Goal: Task Accomplishment & Management: Manage account settings

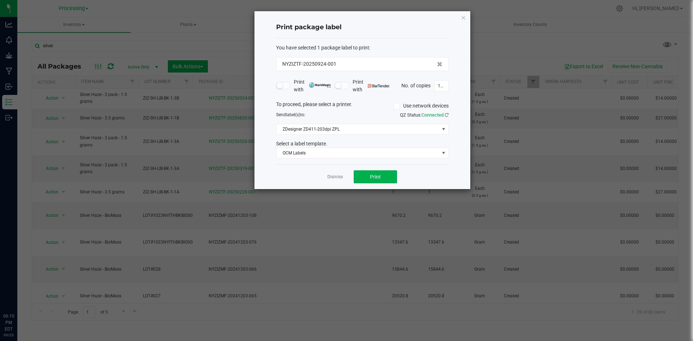
click at [338, 172] on div "Dismiss Print" at bounding box center [362, 176] width 172 height 25
click at [337, 176] on link "Dismiss" at bounding box center [335, 177] width 16 height 6
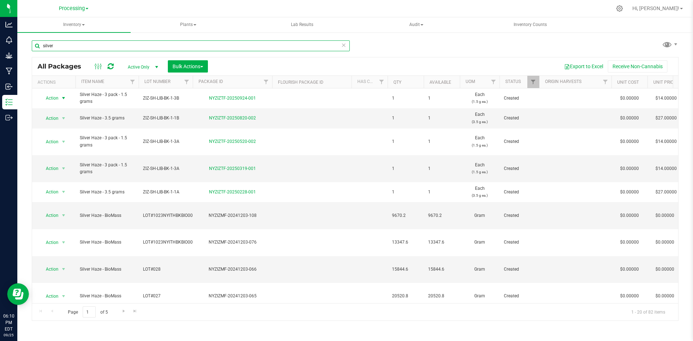
click at [57, 44] on input "silver" at bounding box center [191, 45] width 318 height 11
drag, startPoint x: 53, startPoint y: 45, endPoint x: 20, endPoint y: 45, distance: 32.5
click at [21, 45] on div "silver All Packages Active Only Active Only Lab Samples Locked All Bulk Actions…" at bounding box center [354, 142] width 675 height 220
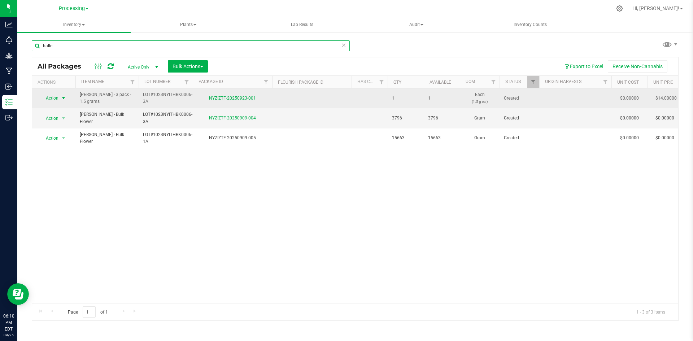
type input "halle"
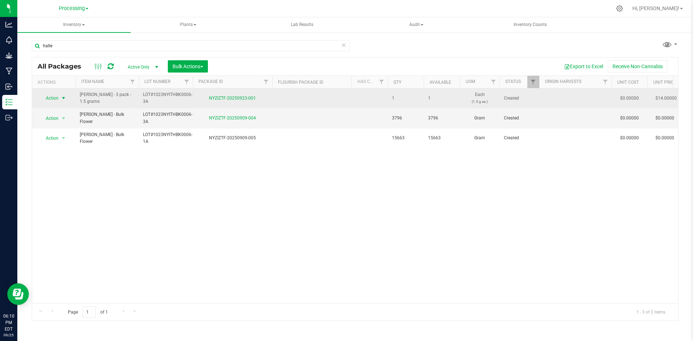
click at [58, 99] on span "Action" at bounding box center [48, 98] width 19 height 10
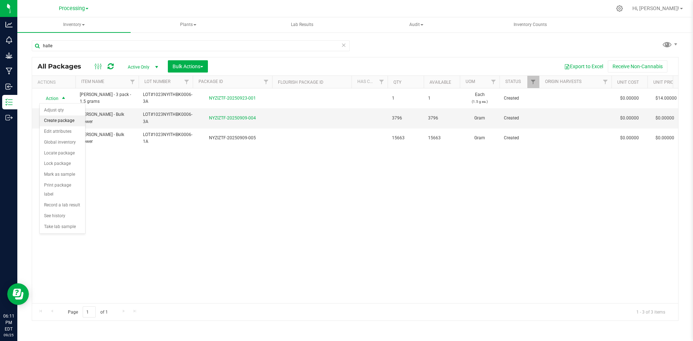
click at [74, 122] on li "Create package" at bounding box center [62, 120] width 45 height 11
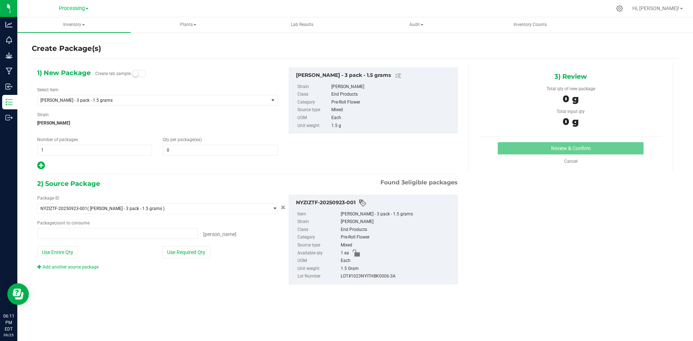
type input "0 ea"
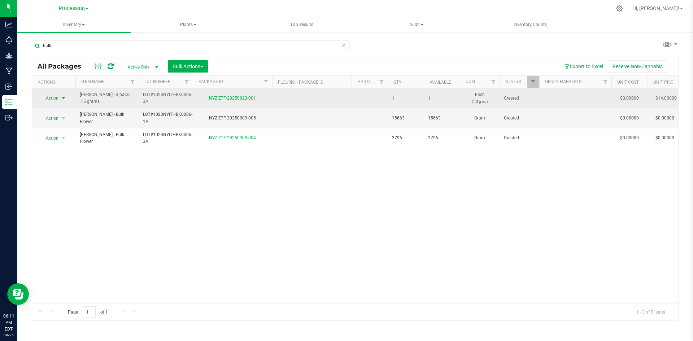
click at [55, 97] on span "Action" at bounding box center [48, 98] width 19 height 10
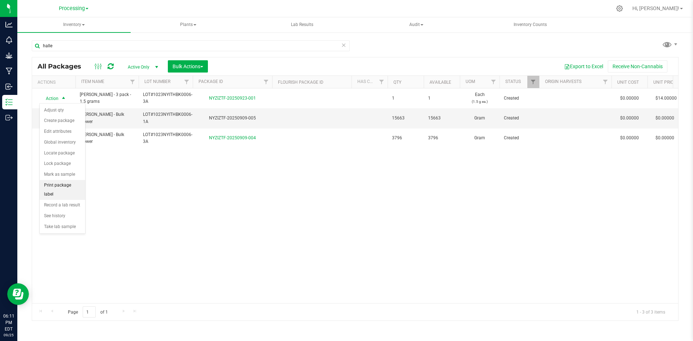
click at [66, 186] on li "Print package label" at bounding box center [62, 190] width 45 height 20
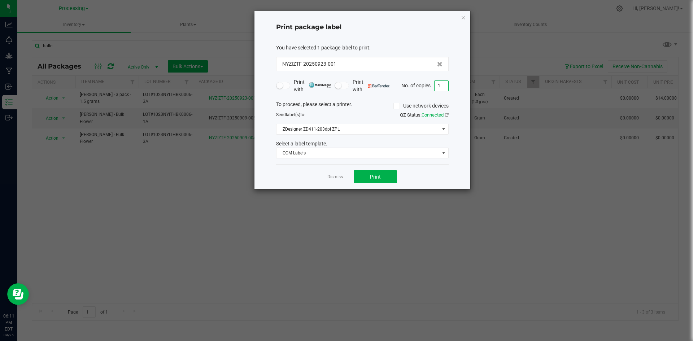
click at [444, 84] on input "1" at bounding box center [441, 86] width 14 height 10
click at [441, 88] on input at bounding box center [441, 86] width 14 height 10
click at [445, 83] on input "1000" at bounding box center [441, 86] width 14 height 10
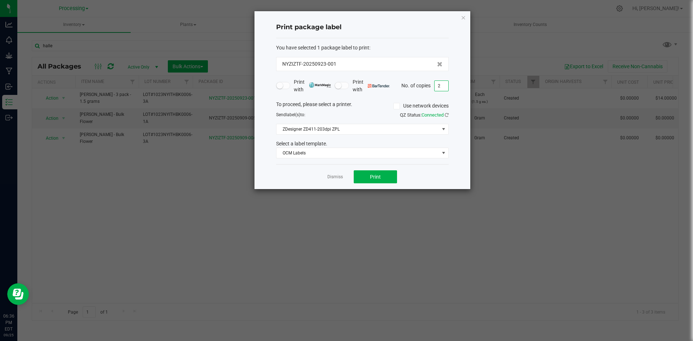
scroll to position [0, 0]
type input "250"
click at [380, 177] on span "Print" at bounding box center [375, 177] width 11 height 6
click at [375, 177] on span "Print" at bounding box center [375, 177] width 11 height 6
click at [373, 176] on span "Print" at bounding box center [375, 177] width 11 height 6
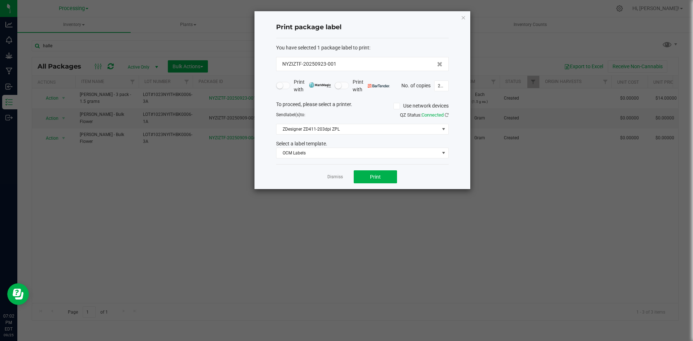
drag, startPoint x: 335, startPoint y: 177, endPoint x: 336, endPoint y: 173, distance: 3.6
click at [335, 174] on link "Dismiss" at bounding box center [335, 177] width 16 height 6
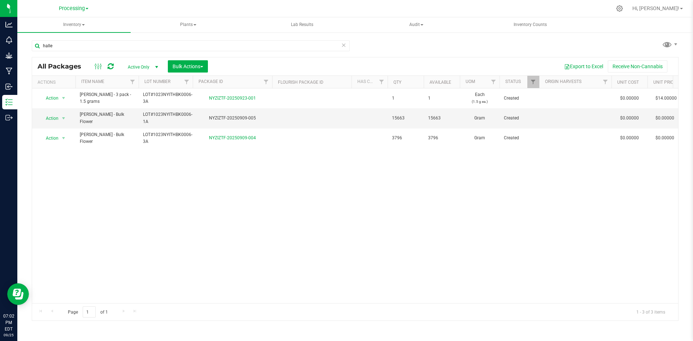
click at [337, 172] on div "Action Action Adjust qty Create package Edit attributes Global inventory Locate…" at bounding box center [355, 195] width 646 height 215
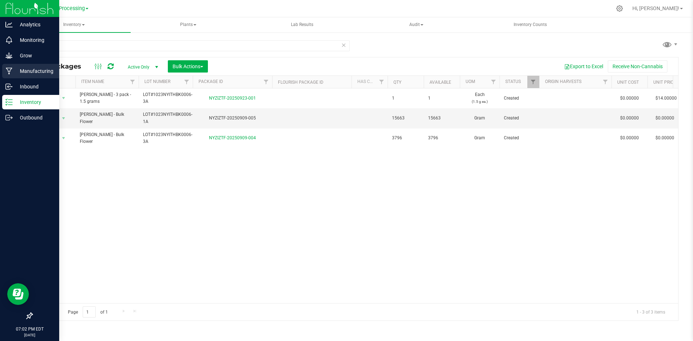
click at [35, 76] on div "Manufacturing" at bounding box center [30, 71] width 57 height 14
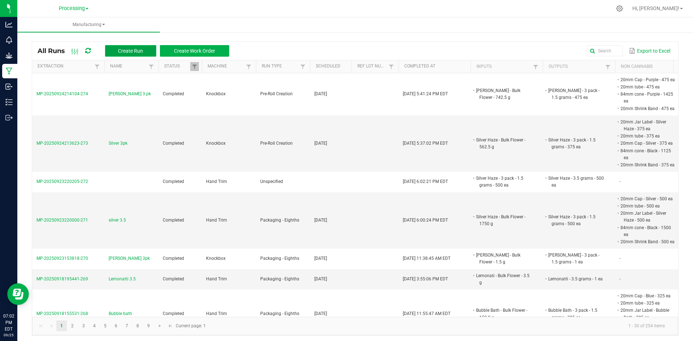
click at [131, 53] on span "Create Run" at bounding box center [130, 51] width 25 height 6
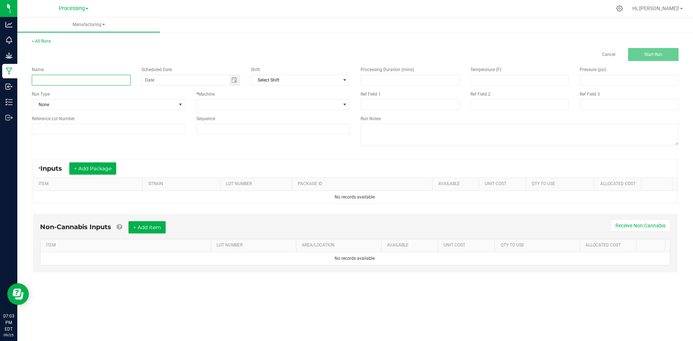
click at [120, 77] on input at bounding box center [81, 80] width 99 height 11
type input "[PERSON_NAME]"
click at [241, 82] on div "Scheduled Date" at bounding box center [191, 75] width 110 height 19
click at [236, 82] on span "Toggle calendar" at bounding box center [234, 80] width 6 height 6
click at [87, 80] on input "[PERSON_NAME]" at bounding box center [81, 80] width 99 height 11
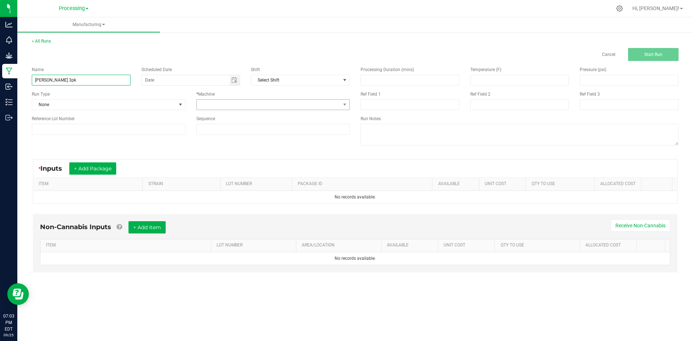
type input "[PERSON_NAME] 3pk"
drag, startPoint x: 346, startPoint y: 108, endPoint x: 338, endPoint y: 106, distance: 8.2
click at [343, 108] on span at bounding box center [344, 105] width 9 height 10
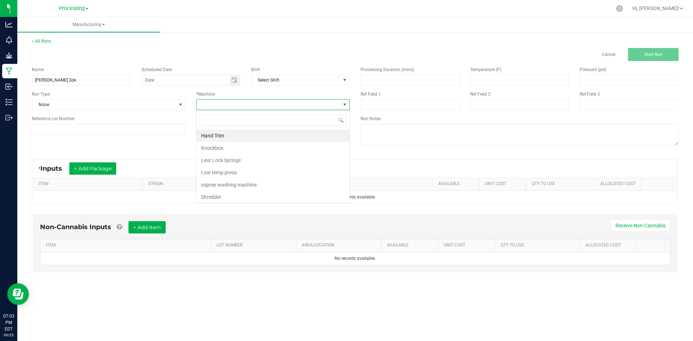
scroll to position [11, 153]
drag, startPoint x: 210, startPoint y: 148, endPoint x: 164, endPoint y: 150, distance: 45.9
click at [210, 148] on li "Knockbox" at bounding box center [273, 148] width 153 height 12
click at [107, 170] on button "+ Add Package" at bounding box center [92, 168] width 47 height 12
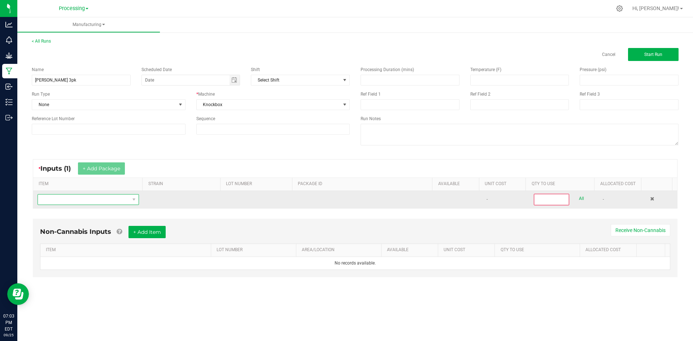
click at [107, 200] on span "NO DATA FOUND" at bounding box center [84, 199] width 92 height 10
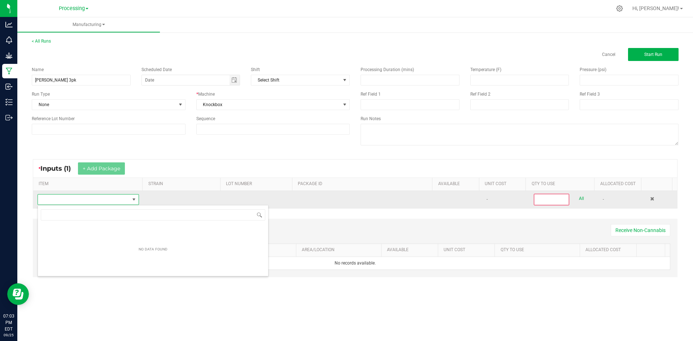
scroll to position [11, 100]
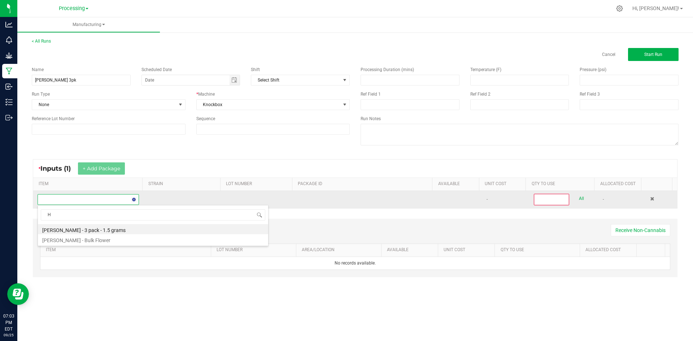
type input "Ha"
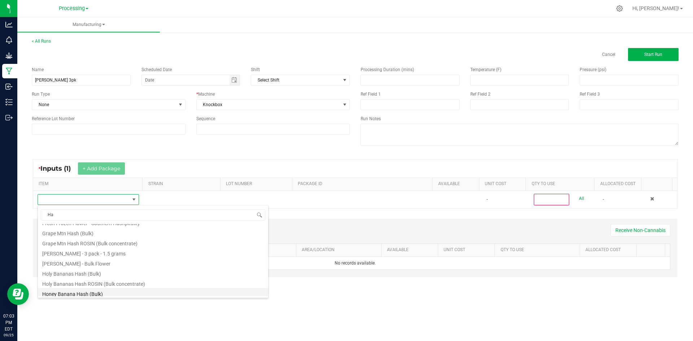
scroll to position [144, 0]
click at [127, 247] on li "[PERSON_NAME] - Bulk Flower" at bounding box center [153, 246] width 230 height 10
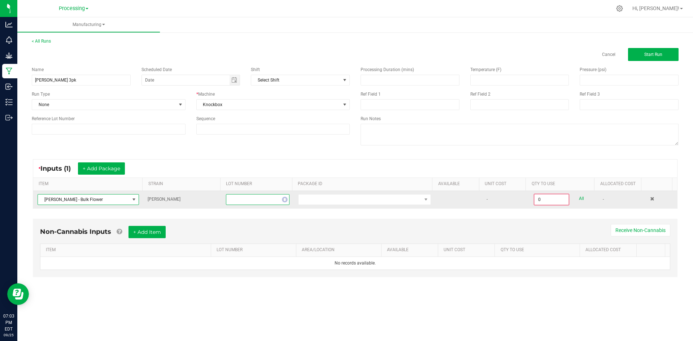
click at [259, 199] on span "NO DATA FOUND" at bounding box center [253, 199] width 54 height 10
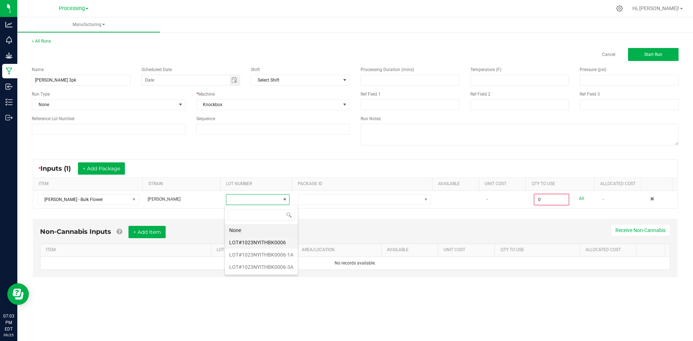
scroll to position [11, 63]
click at [333, 230] on div "Non-Cannabis Inputs + Add Item Receive Non-Cannabis" at bounding box center [355, 235] width 630 height 18
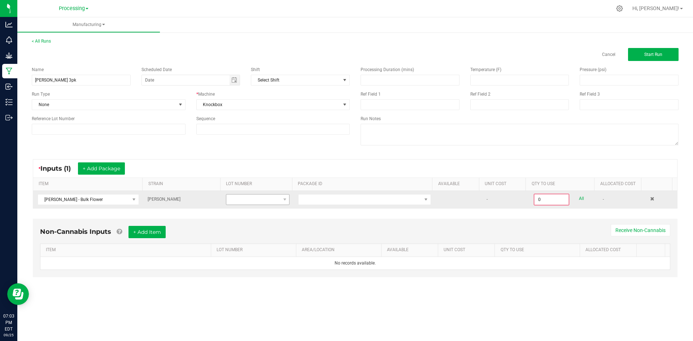
drag, startPoint x: 256, startPoint y: 188, endPoint x: 256, endPoint y: 194, distance: 6.1
click at [256, 189] on th "LOT NUMBER" at bounding box center [256, 184] width 72 height 13
click at [256, 197] on span at bounding box center [253, 199] width 54 height 10
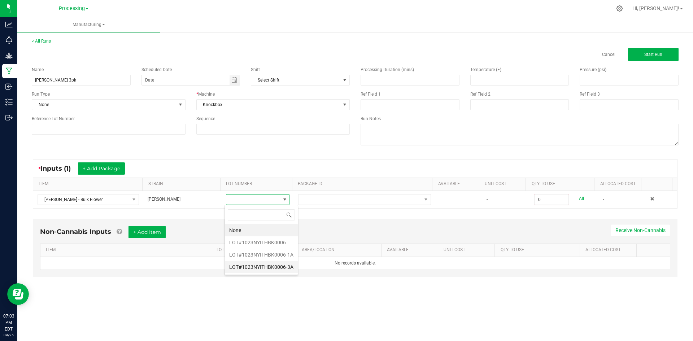
click at [271, 266] on li "LOT#1023NYITHBK0006-3A" at bounding box center [261, 267] width 73 height 12
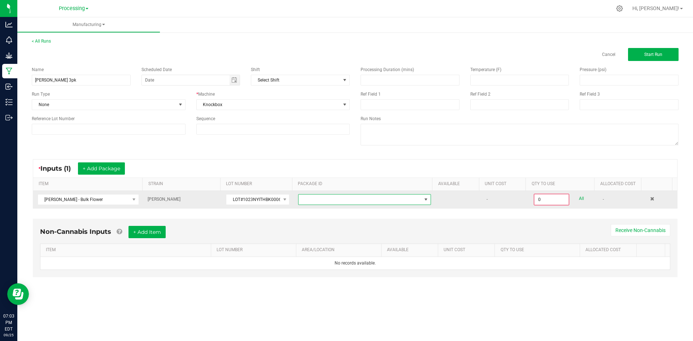
click at [378, 200] on span at bounding box center [359, 199] width 123 height 10
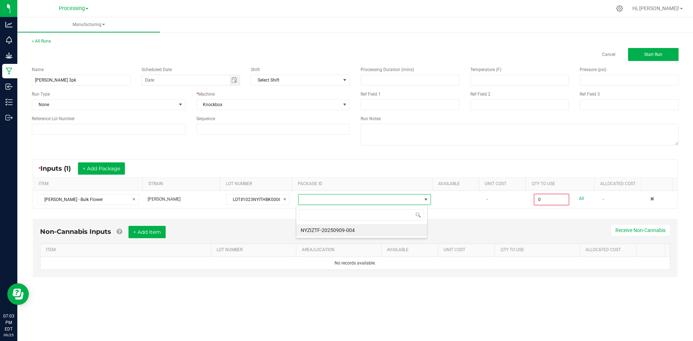
scroll to position [11, 132]
click at [374, 229] on li "NYZIZTF-20250909-004" at bounding box center [361, 230] width 131 height 12
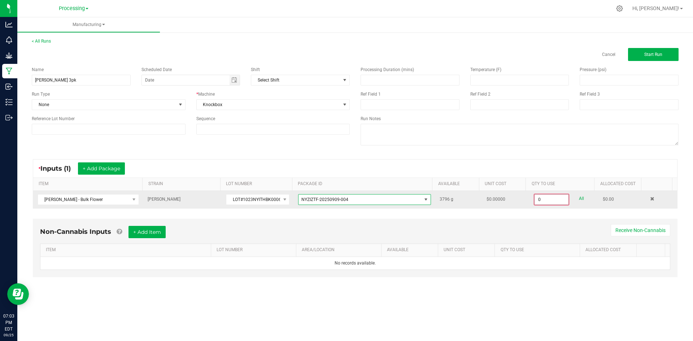
click at [549, 201] on input "0" at bounding box center [551, 199] width 34 height 10
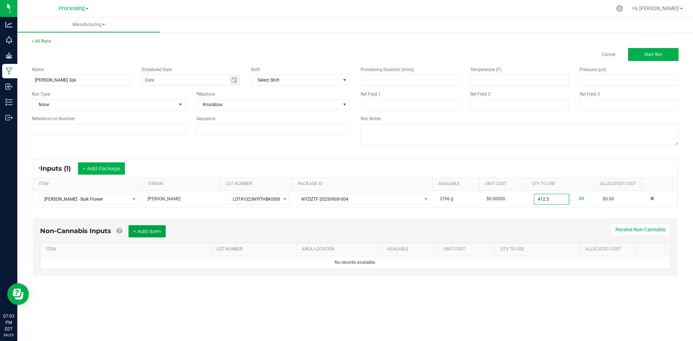
click at [158, 228] on button "+ Add Item" at bounding box center [146, 231] width 37 height 12
type input "412.5000 g"
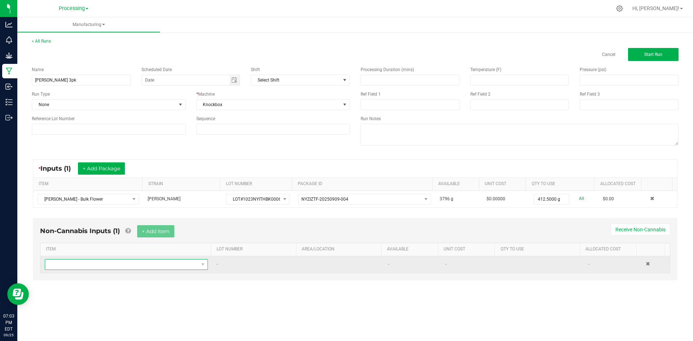
click at [148, 265] on span "NO DATA FOUND" at bounding box center [121, 264] width 153 height 10
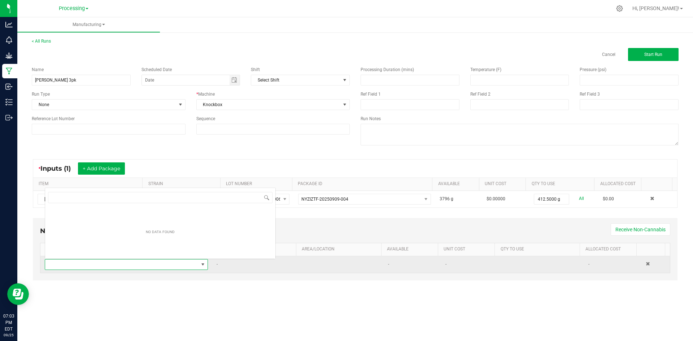
scroll to position [11, 160]
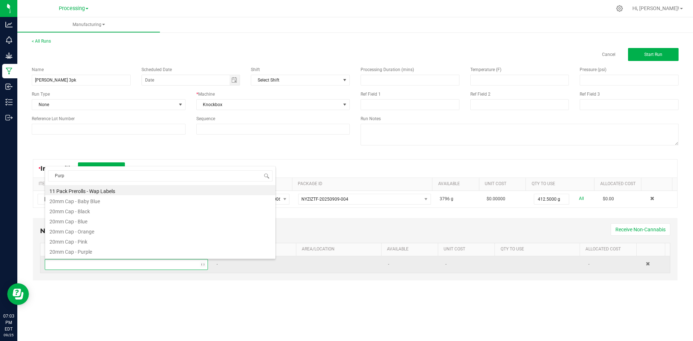
type input "Purpl"
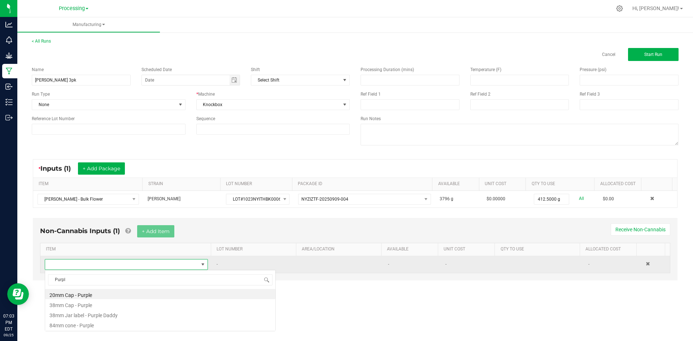
scroll to position [0, 0]
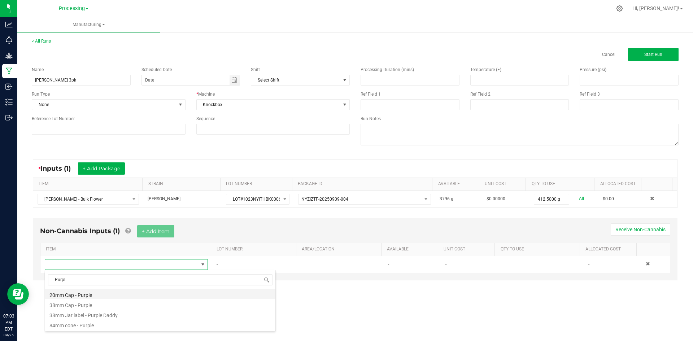
click at [113, 295] on li "20mm Cap - Purple" at bounding box center [160, 294] width 230 height 10
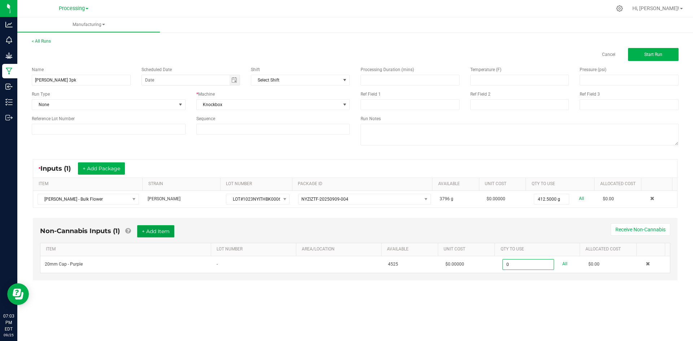
type input "0 ea"
click at [160, 232] on button "+ Add Item" at bounding box center [155, 231] width 37 height 12
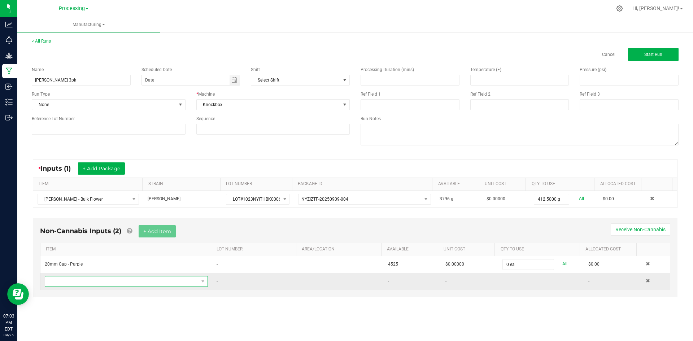
click at [101, 283] on span "NO DATA FOUND" at bounding box center [121, 281] width 153 height 10
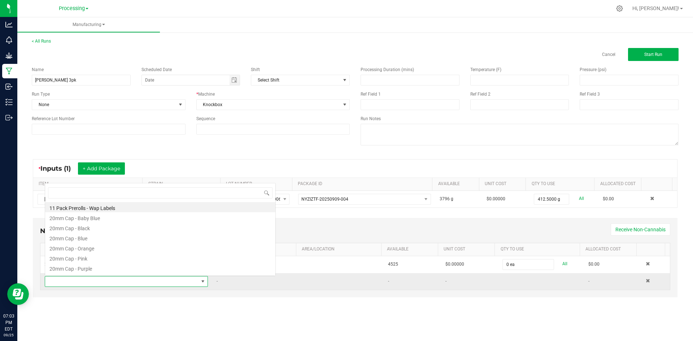
scroll to position [11, 160]
type input "Tube"
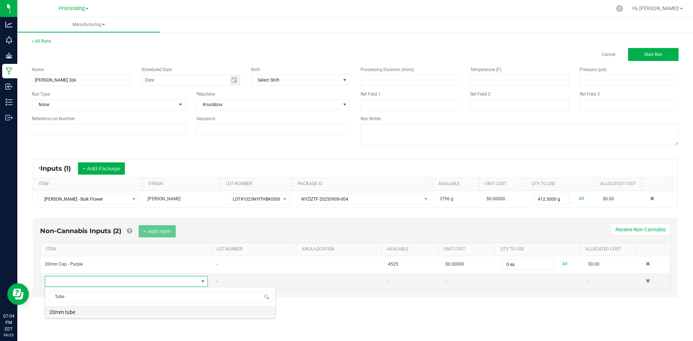
click at [89, 314] on li "20mm tube" at bounding box center [160, 311] width 230 height 10
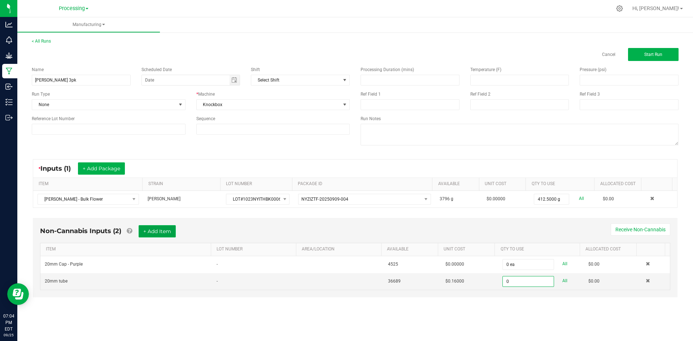
type input "0 ea"
click at [169, 233] on button "+ Add Item" at bounding box center [157, 231] width 37 height 12
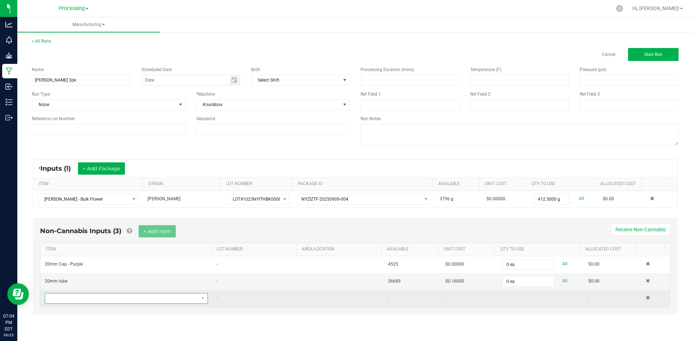
click at [176, 297] on span "NO DATA FOUND" at bounding box center [121, 298] width 153 height 10
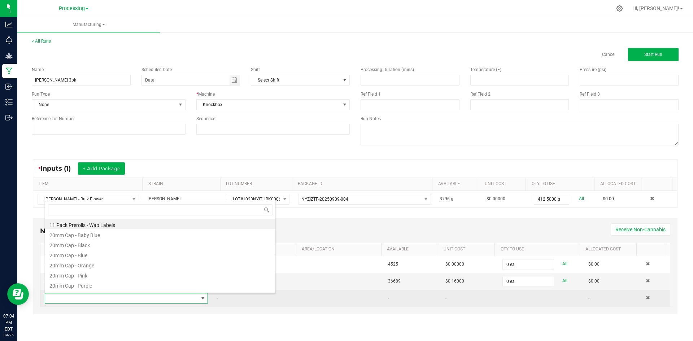
scroll to position [0, 0]
type input "Halle"
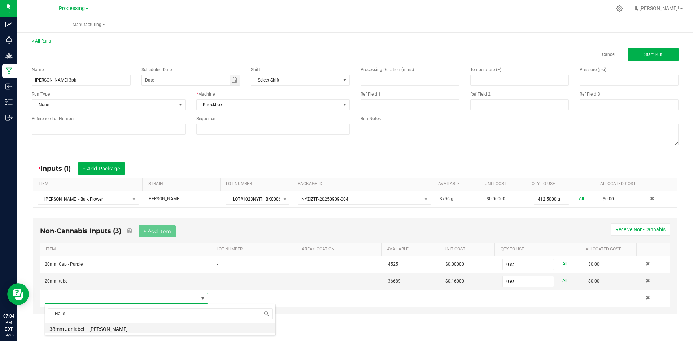
click at [92, 330] on li "38mm Jar label -- [PERSON_NAME]" at bounding box center [160, 328] width 230 height 10
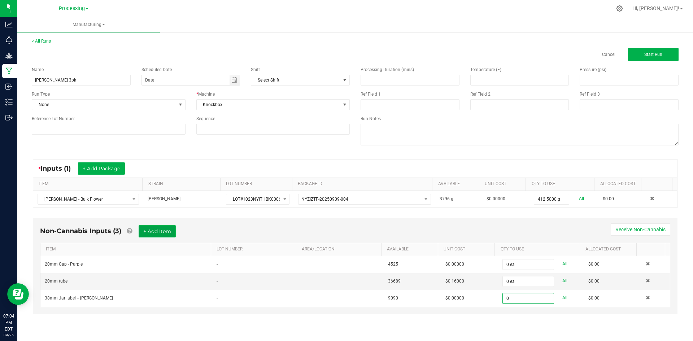
type input "0 ea"
click at [160, 233] on button "+ Add Item" at bounding box center [157, 231] width 37 height 12
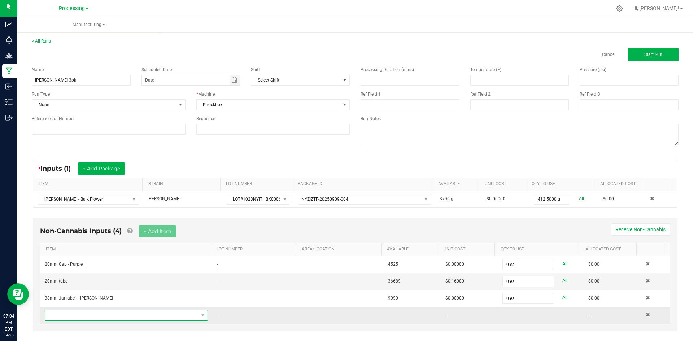
click at [186, 319] on span "NO DATA FOUND" at bounding box center [121, 315] width 153 height 10
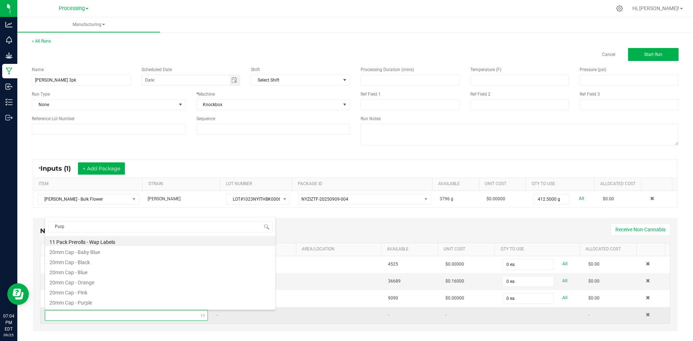
type input "Purpl"
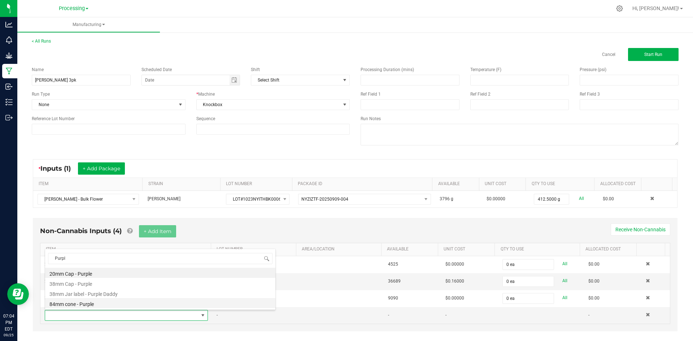
click at [100, 306] on li "84mm cone - Purple" at bounding box center [160, 303] width 230 height 10
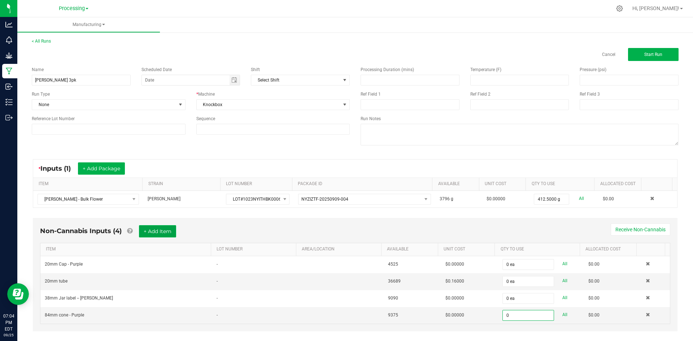
type input "0 ea"
click at [151, 226] on button "+ Add Item" at bounding box center [157, 231] width 37 height 12
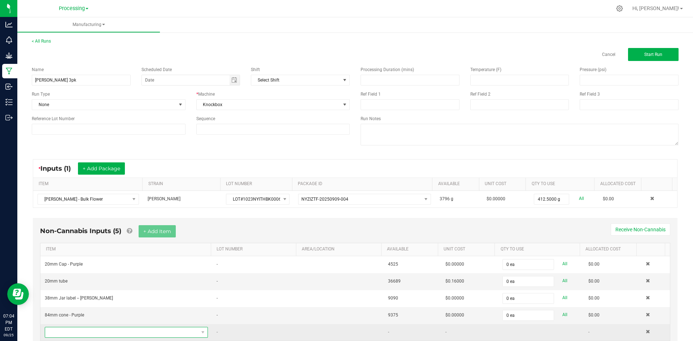
click at [140, 328] on span "NO DATA FOUND" at bounding box center [121, 332] width 153 height 10
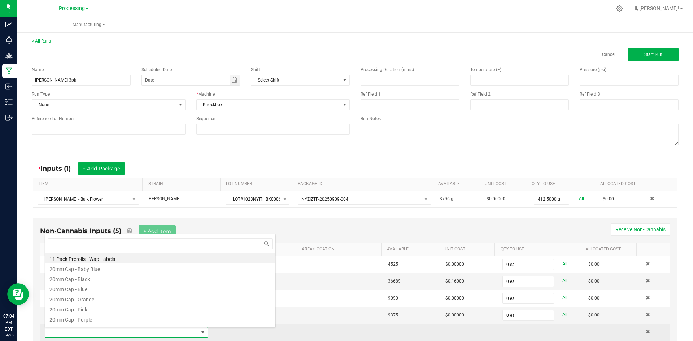
scroll to position [11, 159]
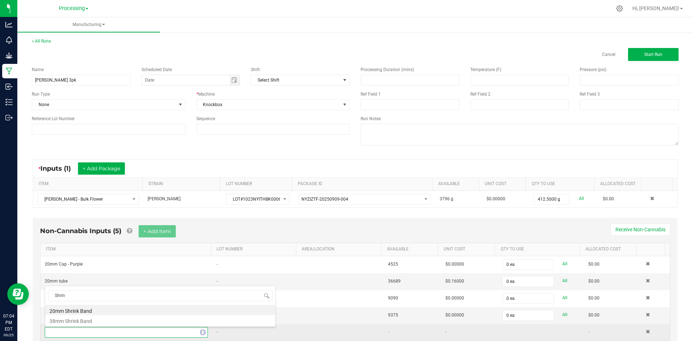
type input "Shrink"
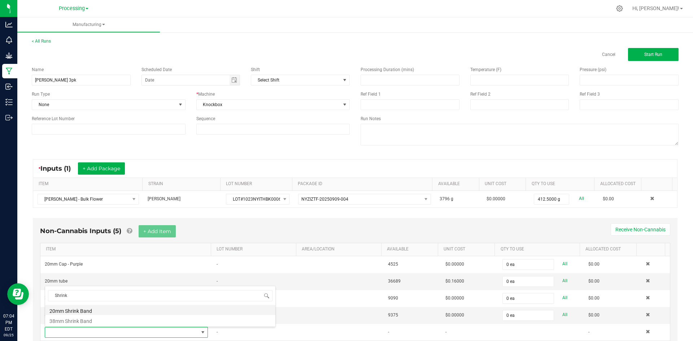
click at [66, 311] on li "20mm Shrink Band" at bounding box center [160, 310] width 230 height 10
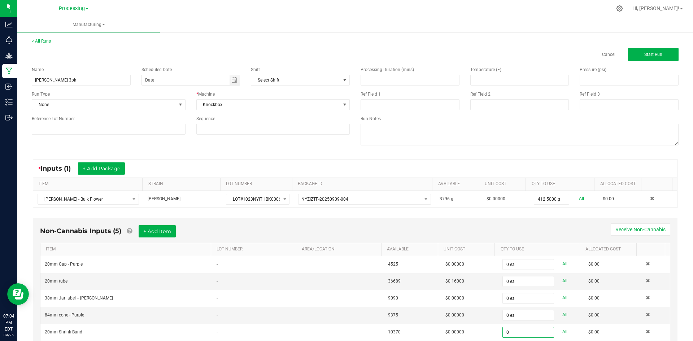
scroll to position [28, 0]
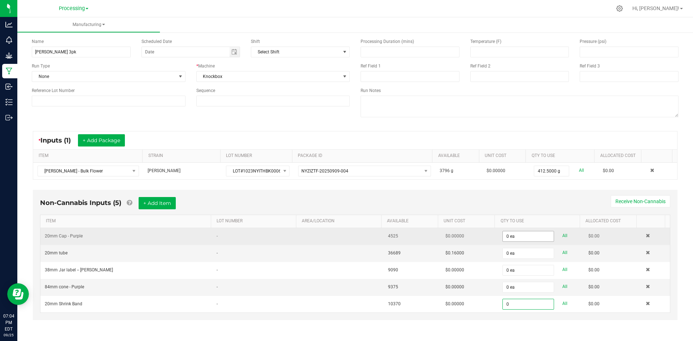
type input "0"
type input "0 ea"
click at [513, 234] on input "0" at bounding box center [527, 236] width 50 height 10
click at [503, 229] on td "2 ea All" at bounding box center [541, 236] width 86 height 17
click at [506, 236] on input "2" at bounding box center [527, 236] width 50 height 10
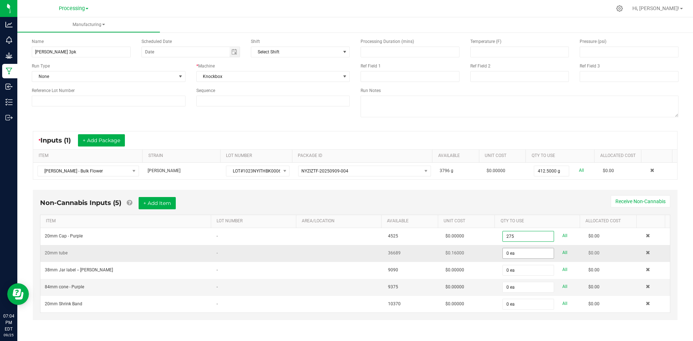
type input "275 ea"
click at [520, 256] on input "0" at bounding box center [527, 253] width 50 height 10
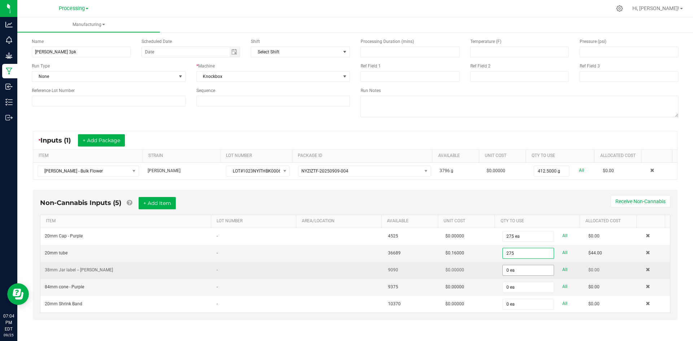
type input "275 ea"
click at [511, 269] on input "0" at bounding box center [527, 270] width 50 height 10
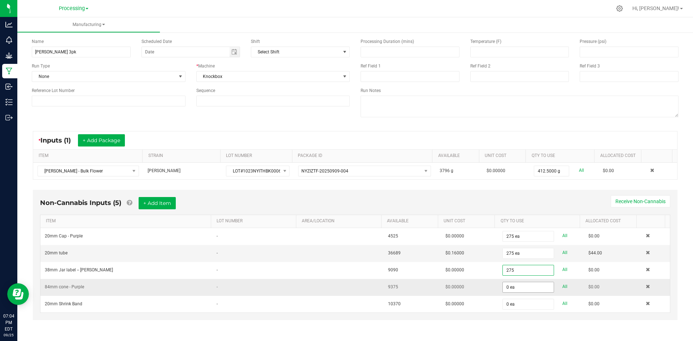
type input "275"
type input "0"
type input "275 ea"
click at [514, 291] on input "0" at bounding box center [527, 287] width 50 height 10
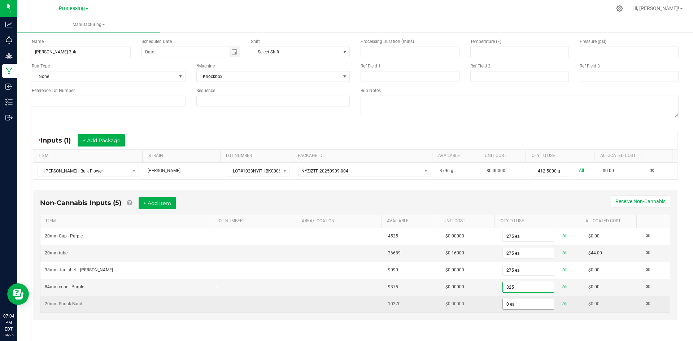
click at [503, 303] on input "0 ea" at bounding box center [527, 304] width 50 height 10
type input "825 ea"
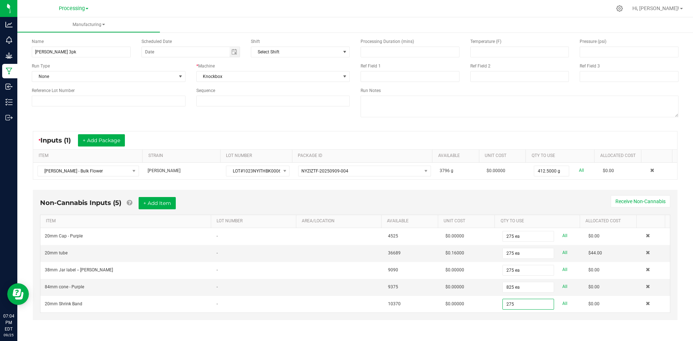
type input "275 ea"
click at [590, 193] on div "Non-Cannabis Inputs (5) + Add Item Receive Non-Cannabis ITEM LOT NUMBER AREA/LO…" at bounding box center [355, 255] width 644 height 130
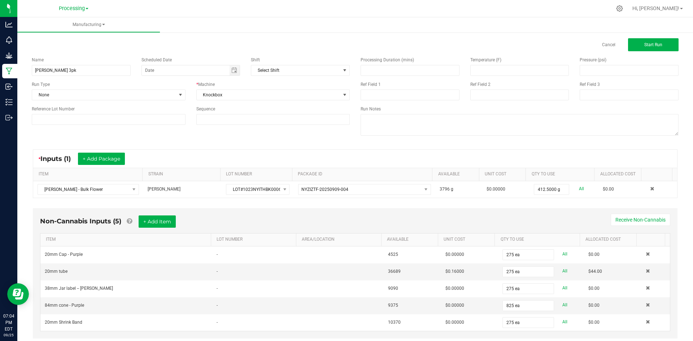
scroll to position [0, 0]
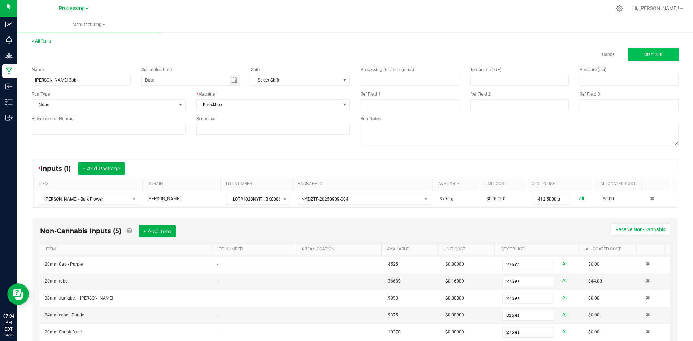
click at [669, 47] on div "< All Runs Cancel Start Run" at bounding box center [355, 49] width 646 height 23
click at [662, 50] on button "Start Run" at bounding box center [653, 54] width 50 height 13
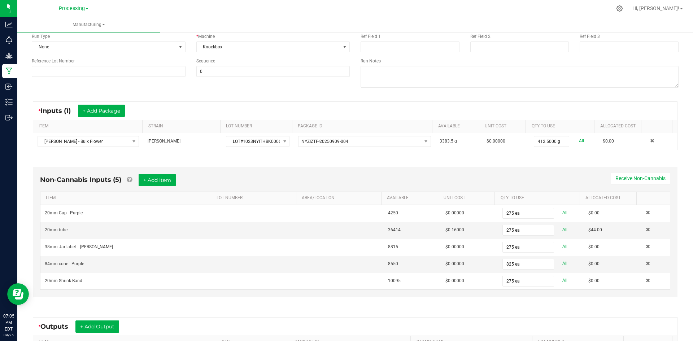
scroll to position [108, 0]
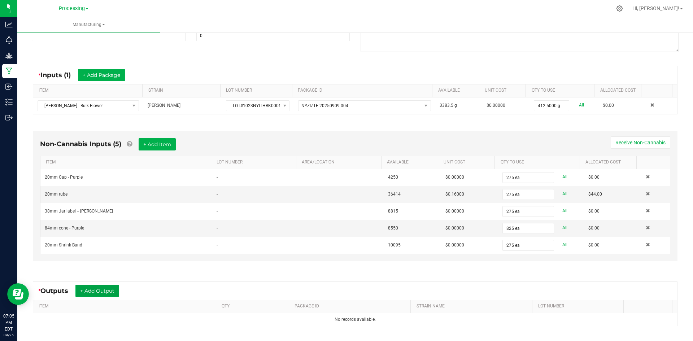
click at [106, 291] on button "+ Add Output" at bounding box center [97, 291] width 44 height 12
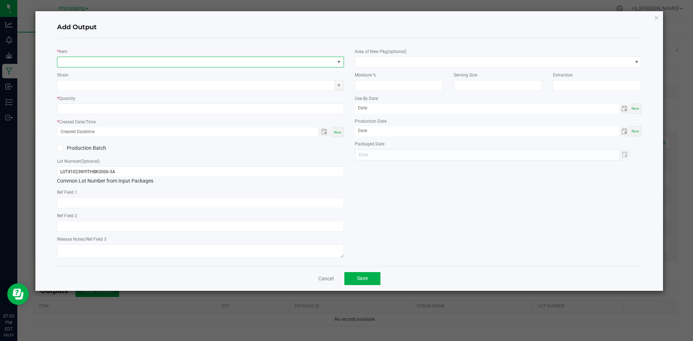
click at [338, 61] on span "NO DATA FOUND" at bounding box center [339, 62] width 6 height 6
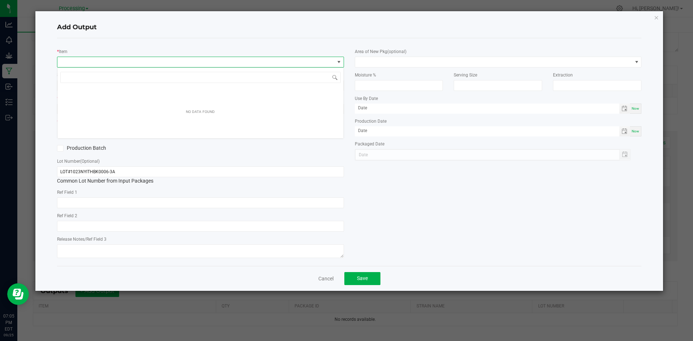
scroll to position [11, 287]
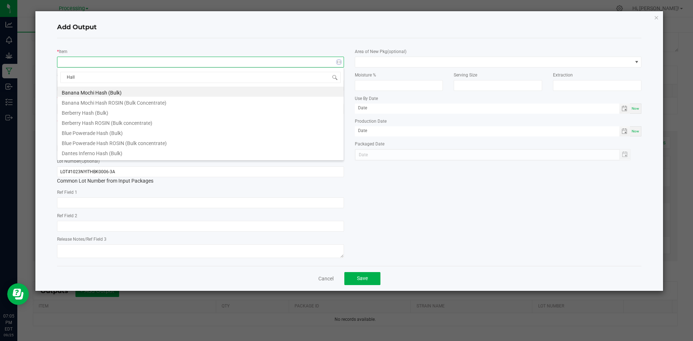
type input "Halle"
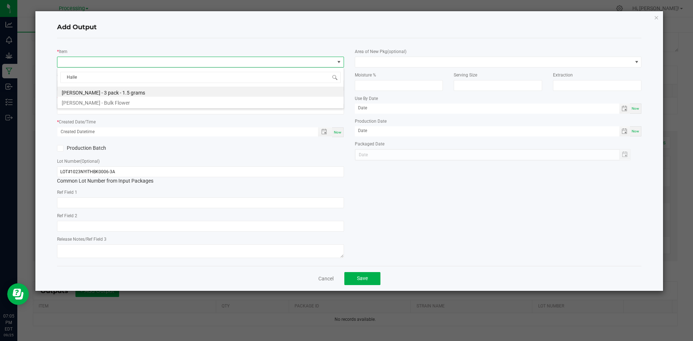
click at [130, 95] on li "[PERSON_NAME] - 3 pack - 1.5 grams" at bounding box center [200, 92] width 286 height 10
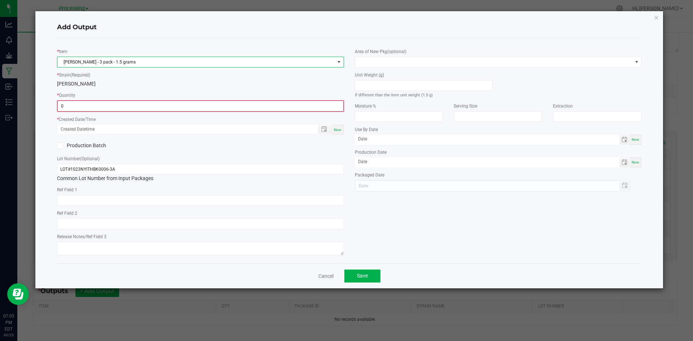
click at [128, 106] on input "0" at bounding box center [200, 106] width 285 height 10
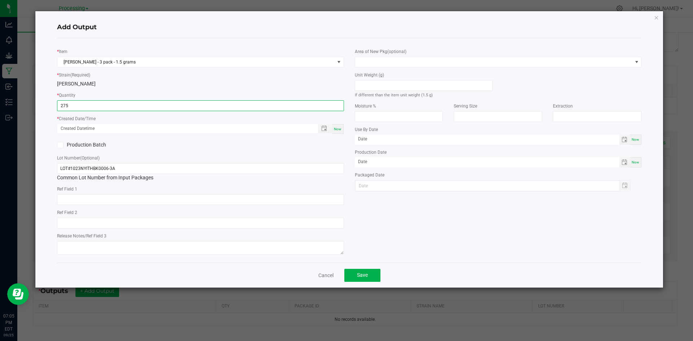
type input "275 ea"
click at [340, 125] on div "Now" at bounding box center [338, 129] width 12 height 10
type input "[DATE] 7:05 PM"
type input "[DATE]"
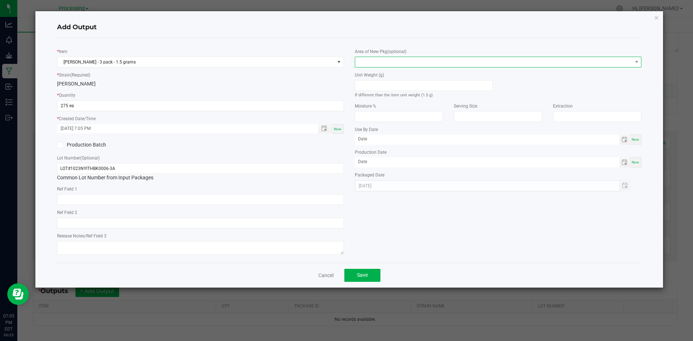
click at [450, 62] on span at bounding box center [493, 62] width 277 height 10
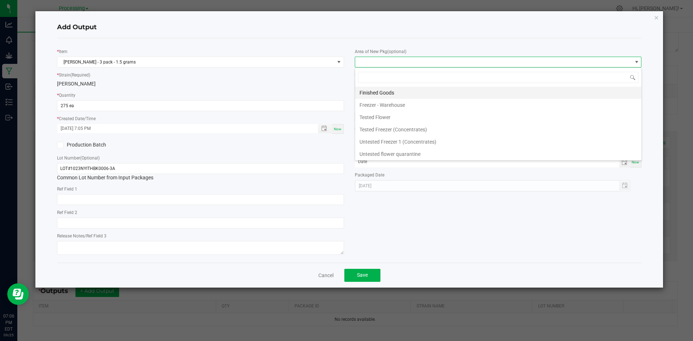
click at [426, 91] on li "Finished Goods" at bounding box center [498, 93] width 286 height 12
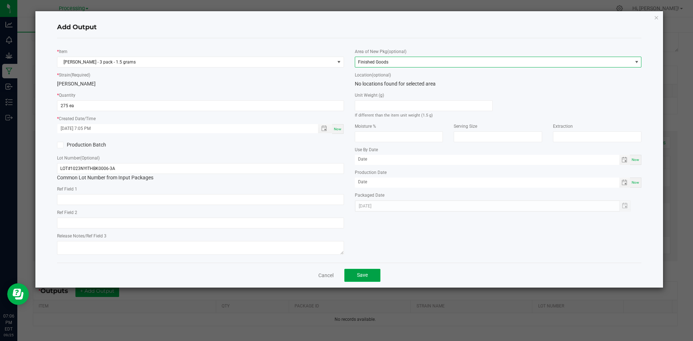
click at [361, 276] on span "Save" at bounding box center [362, 275] width 11 height 6
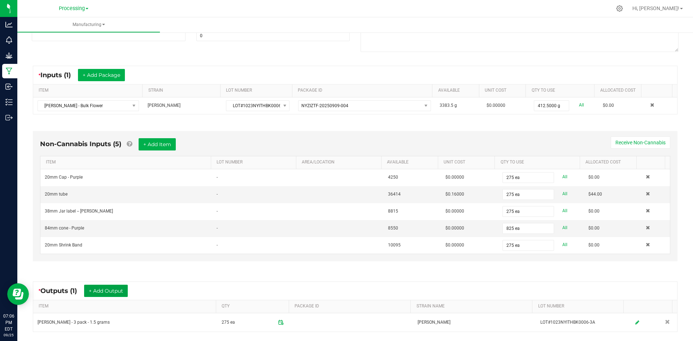
scroll to position [0, 0]
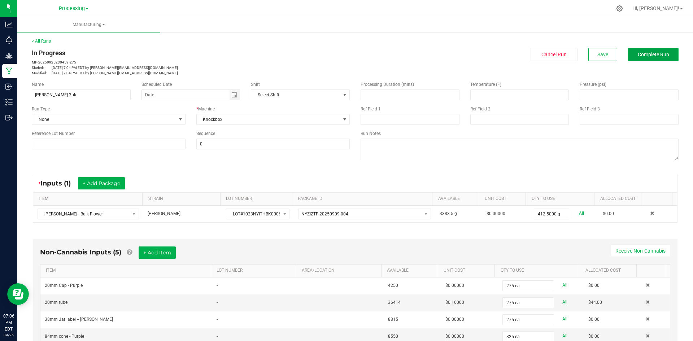
click at [664, 56] on button "Complete Run" at bounding box center [653, 54] width 50 height 13
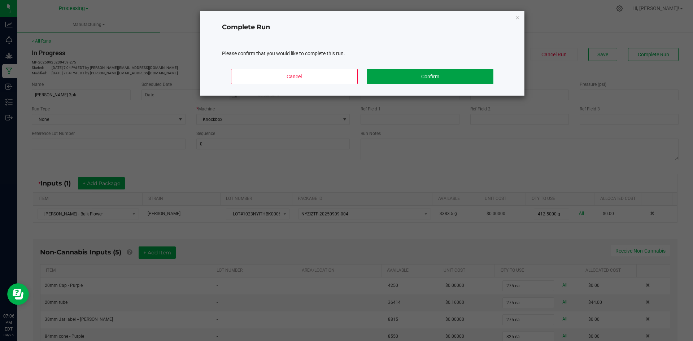
click at [430, 76] on button "Confirm" at bounding box center [429, 76] width 126 height 15
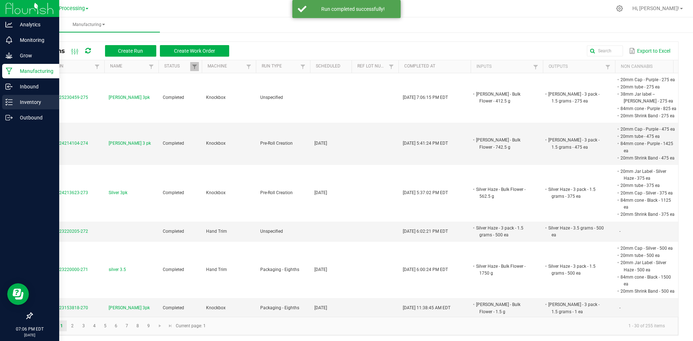
click at [15, 102] on p "Inventory" at bounding box center [34, 102] width 43 height 9
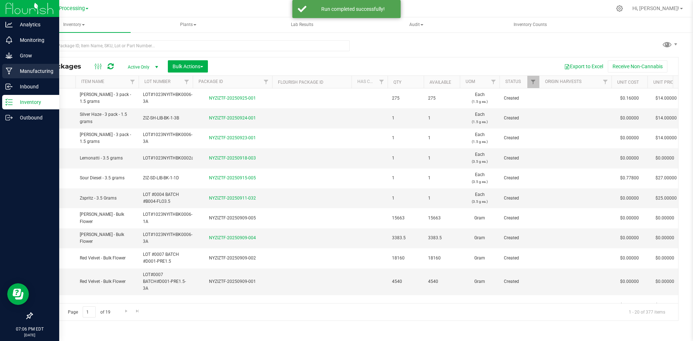
click at [43, 74] on p "Manufacturing" at bounding box center [34, 71] width 43 height 9
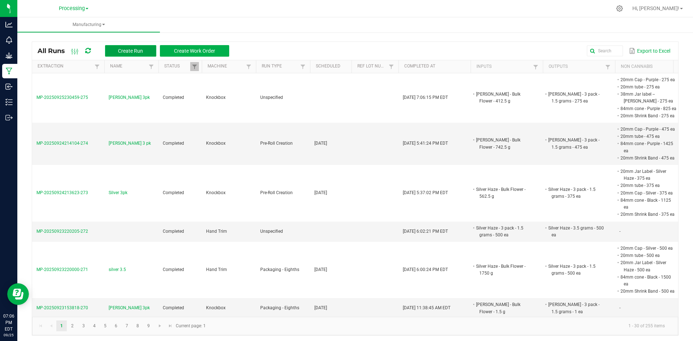
click at [132, 53] on span "Create Run" at bounding box center [130, 51] width 25 height 6
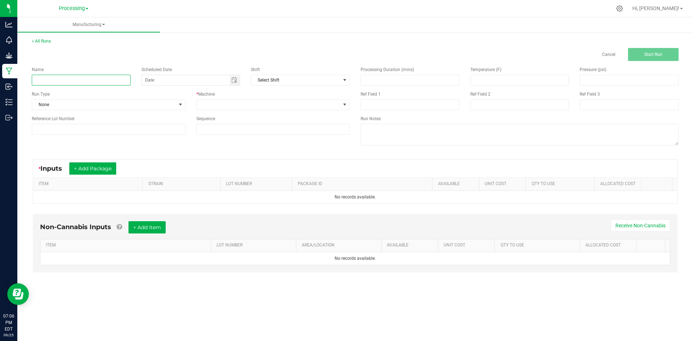
click at [71, 75] on input at bounding box center [81, 80] width 99 height 11
type input "silver 3pk"
click at [76, 109] on span "None" at bounding box center [104, 105] width 144 height 10
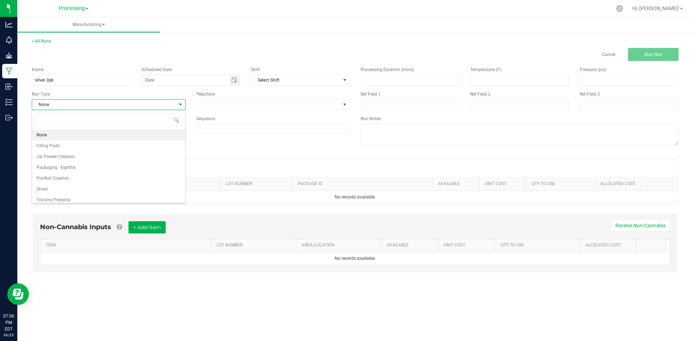
scroll to position [11, 153]
click at [111, 176] on li "Pre-Roll Creation" at bounding box center [108, 178] width 153 height 11
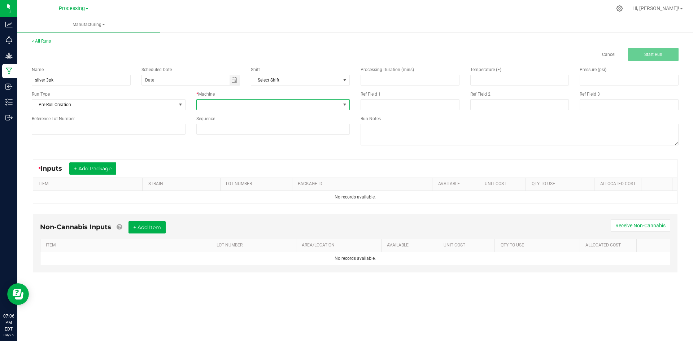
click at [300, 103] on span at bounding box center [269, 105] width 144 height 10
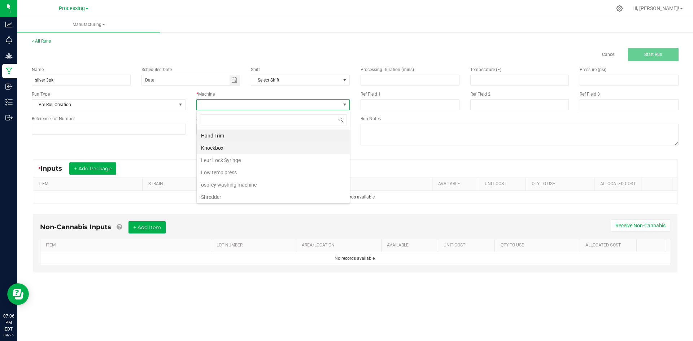
click at [224, 145] on li "Knockbox" at bounding box center [273, 148] width 153 height 12
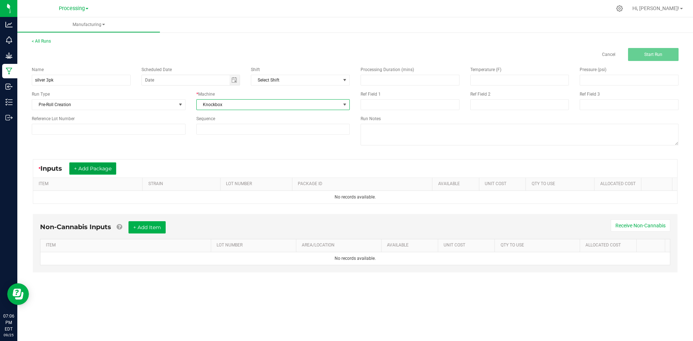
click at [88, 170] on button "+ Add Package" at bounding box center [92, 168] width 47 height 12
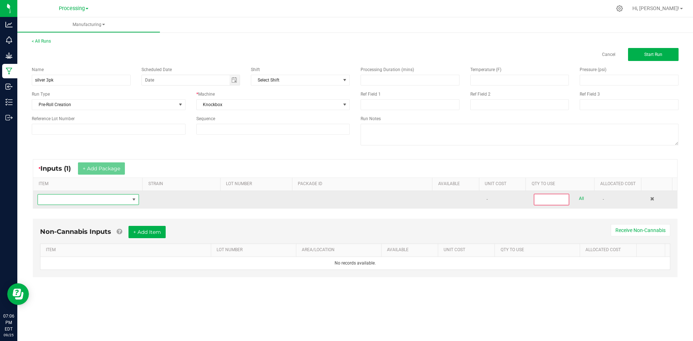
click at [114, 199] on span "NO DATA FOUND" at bounding box center [84, 199] width 92 height 10
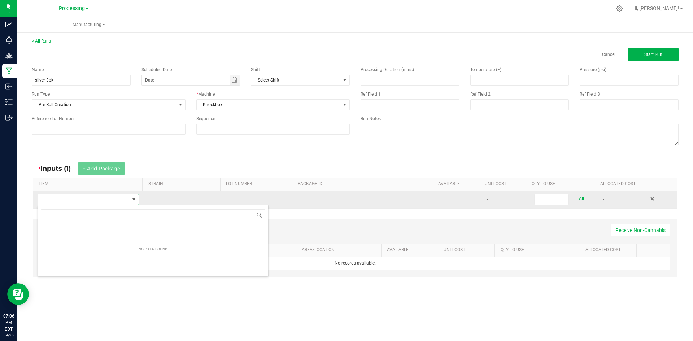
scroll to position [36058, 35969]
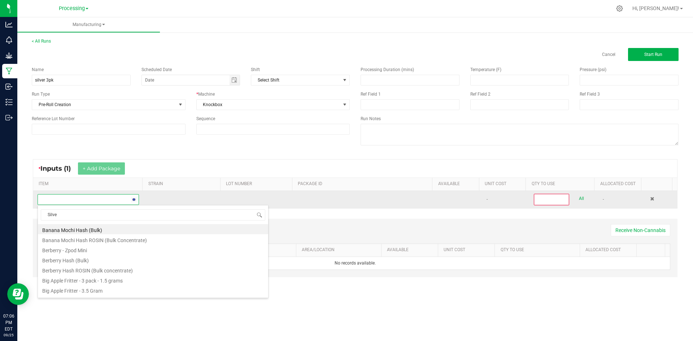
type input "Silver"
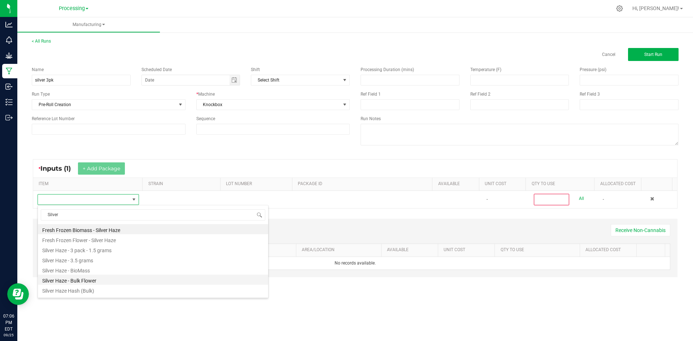
click at [70, 280] on li "Silver Haze - Bulk Flower" at bounding box center [153, 279] width 230 height 10
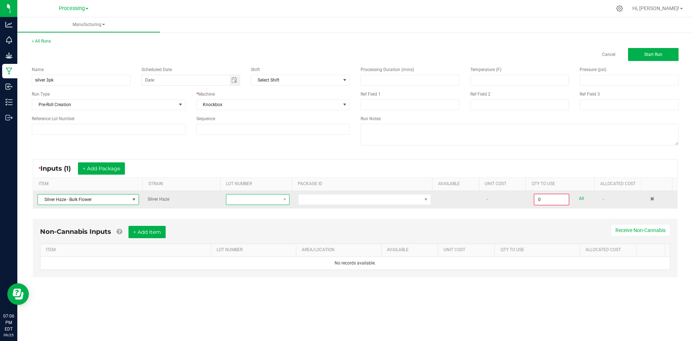
click at [286, 202] on span at bounding box center [284, 199] width 9 height 10
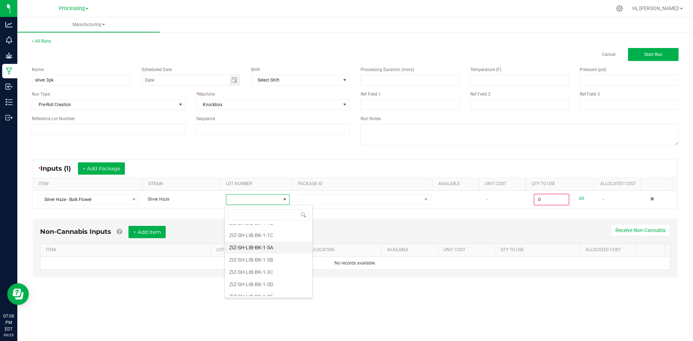
scroll to position [108, 0]
click at [282, 259] on li "ZIZ-SH-LIB-BK-1-3B" at bounding box center [268, 257] width 87 height 12
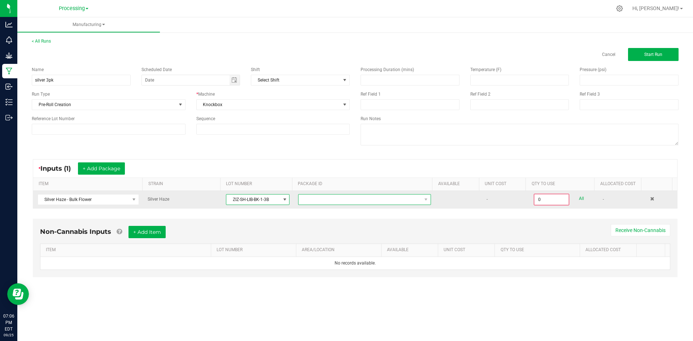
click at [380, 200] on span at bounding box center [359, 199] width 123 height 10
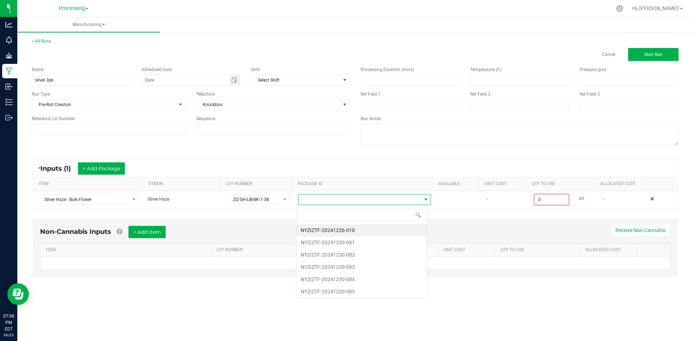
scroll to position [11, 132]
click at [349, 229] on li "NYZIZTF-20241226-010" at bounding box center [361, 230] width 131 height 12
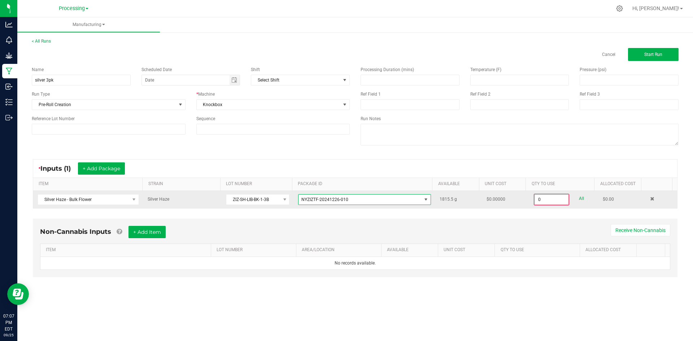
click at [552, 198] on input "0" at bounding box center [551, 199] width 34 height 10
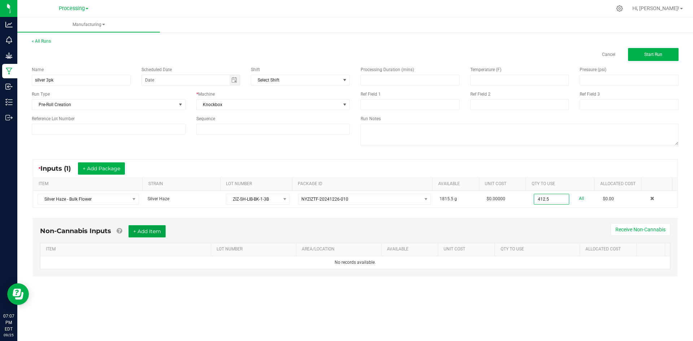
drag, startPoint x: 149, startPoint y: 230, endPoint x: 156, endPoint y: 225, distance: 8.7
click at [149, 230] on button "+ Add Item" at bounding box center [146, 231] width 37 height 12
type input "412.5000 g"
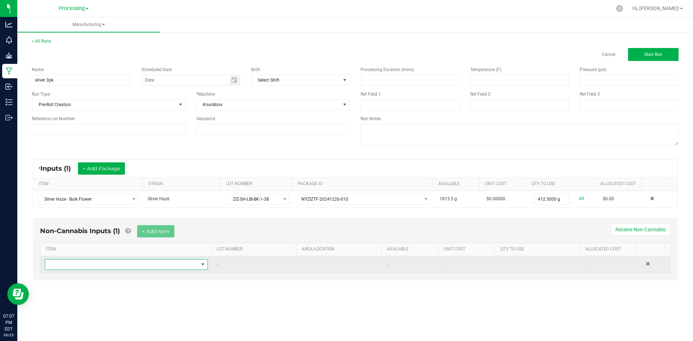
click at [201, 264] on span "NO DATA FOUND" at bounding box center [203, 265] width 6 height 6
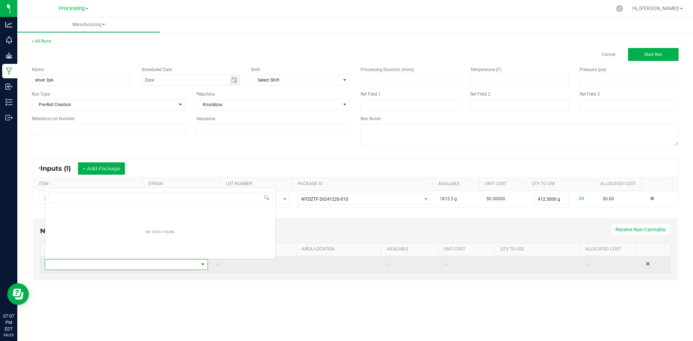
scroll to position [11, 160]
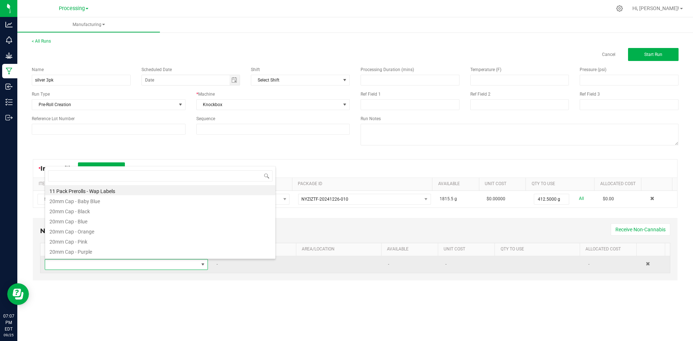
click at [201, 264] on span at bounding box center [203, 265] width 6 height 6
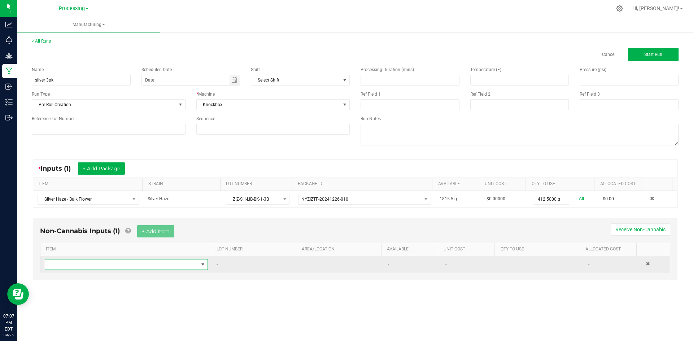
click at [201, 264] on span "NO DATA FOUND" at bounding box center [203, 265] width 6 height 6
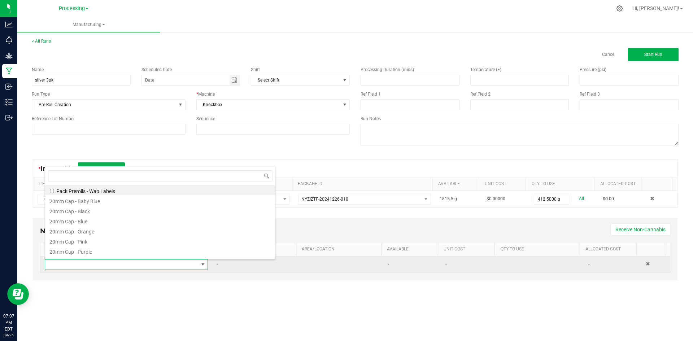
click at [201, 264] on span at bounding box center [203, 265] width 6 height 6
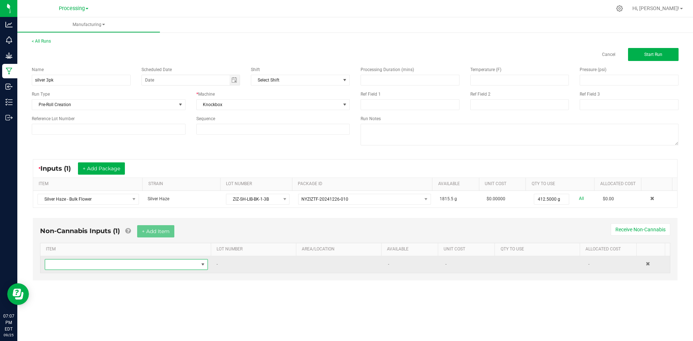
click at [201, 264] on span "NO DATA FOUND" at bounding box center [203, 265] width 6 height 6
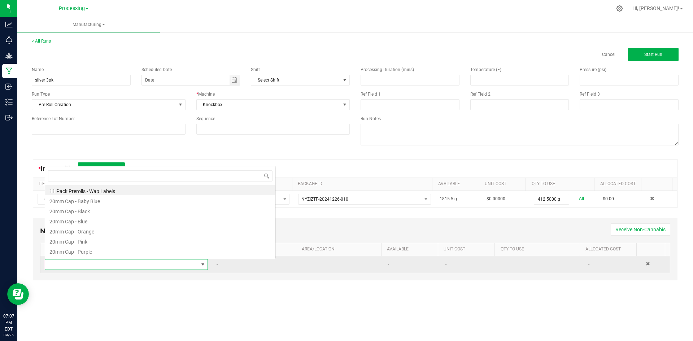
scroll to position [0, 0]
type input "S"
type input "Silver"
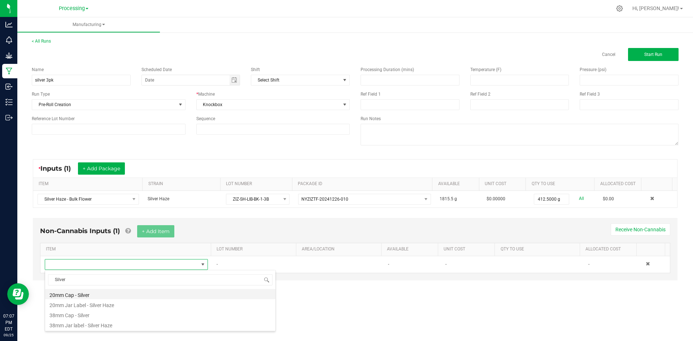
click at [136, 298] on li "20mm Cap - Silver" at bounding box center [160, 294] width 230 height 10
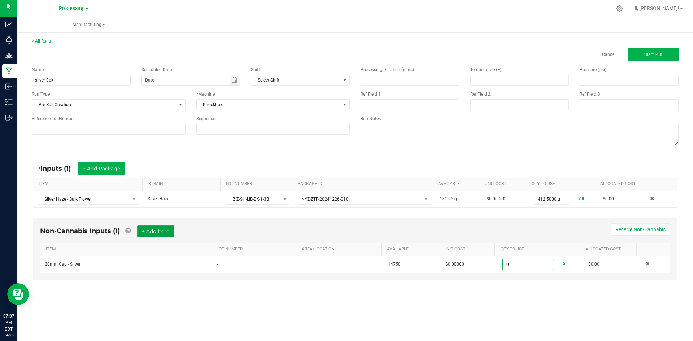
type input "0 ea"
click at [170, 232] on button "+ Add Item" at bounding box center [155, 231] width 37 height 12
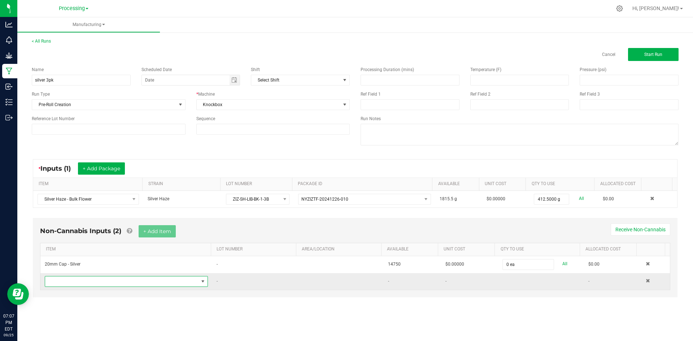
click at [128, 281] on span "NO DATA FOUND" at bounding box center [121, 281] width 153 height 10
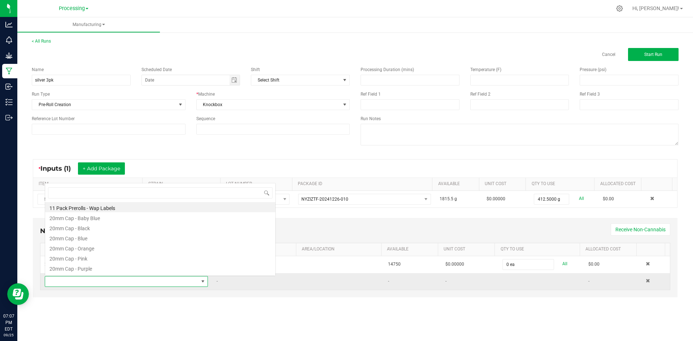
scroll to position [11, 160]
type input "Tube"
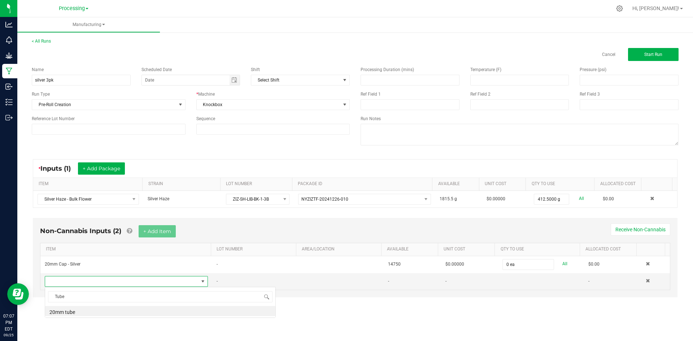
scroll to position [0, 0]
drag, startPoint x: 103, startPoint y: 312, endPoint x: 115, endPoint y: 298, distance: 18.1
click at [103, 312] on li "20mm tube" at bounding box center [160, 311] width 230 height 10
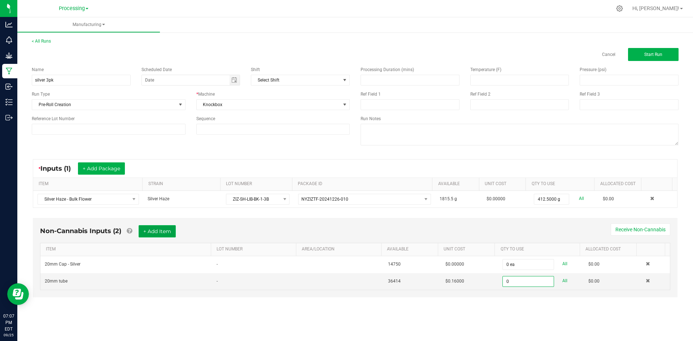
type input "0 ea"
click at [156, 234] on button "+ Add Item" at bounding box center [157, 231] width 37 height 12
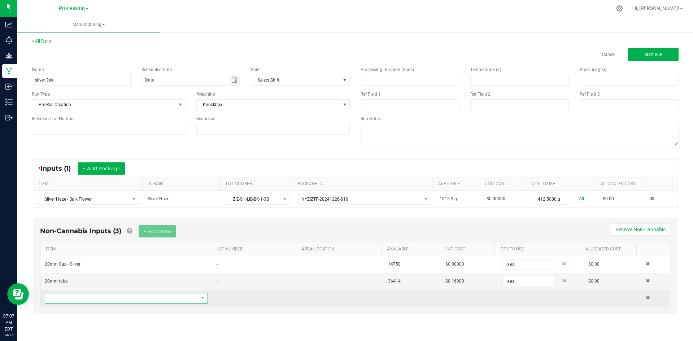
click at [141, 301] on span "NO DATA FOUND" at bounding box center [121, 298] width 153 height 10
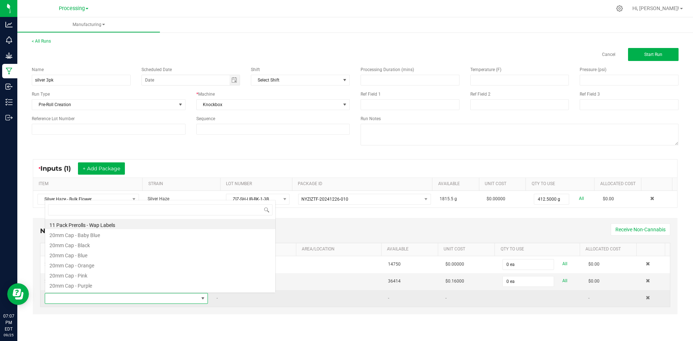
scroll to position [11, 160]
type input "Silver"
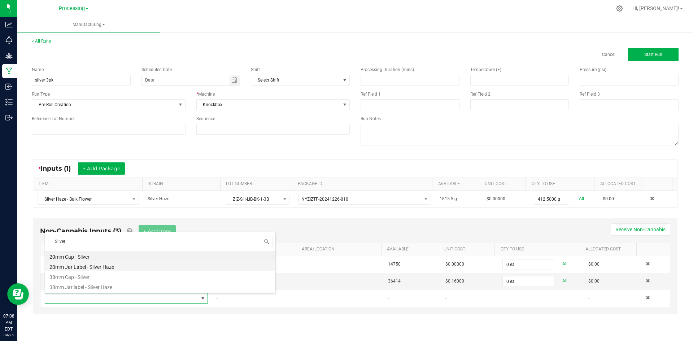
click at [126, 266] on li "20mm Jar Label - Silver Haze" at bounding box center [160, 266] width 230 height 10
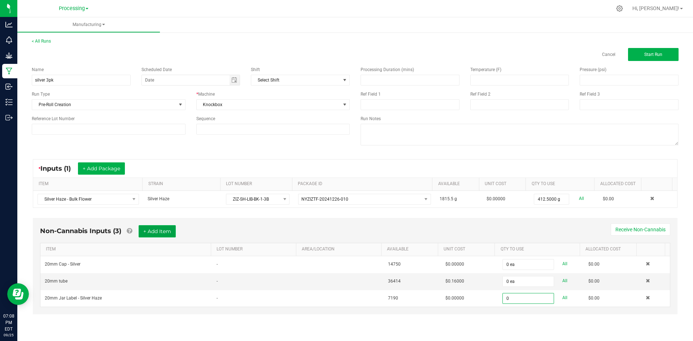
type input "0 ea"
click at [170, 234] on button "+ Add Item" at bounding box center [157, 231] width 37 height 12
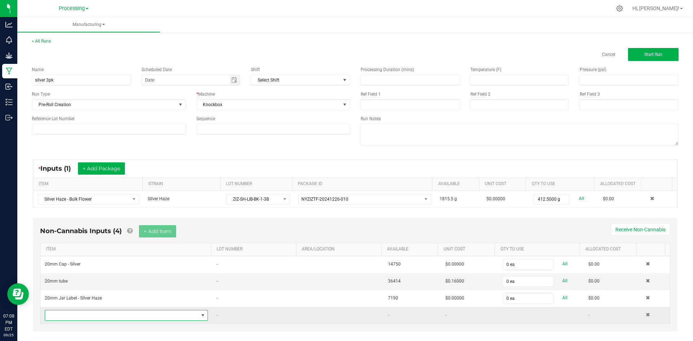
click at [200, 317] on span "NO DATA FOUND" at bounding box center [203, 315] width 6 height 6
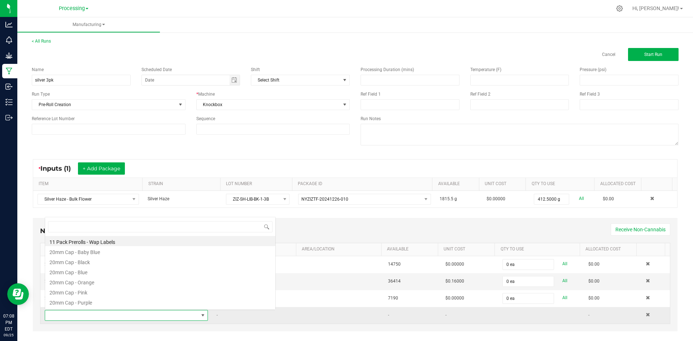
scroll to position [11, 159]
type input "Black"
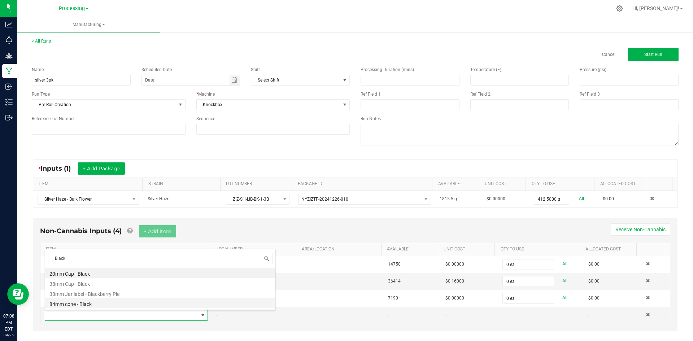
click at [87, 304] on li "84mm cone - Black" at bounding box center [160, 303] width 230 height 10
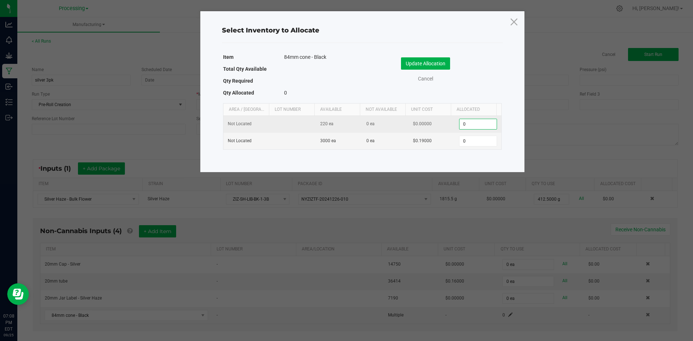
click at [478, 122] on input "0" at bounding box center [477, 124] width 37 height 10
type input "220"
click at [475, 140] on input "0" at bounding box center [477, 141] width 37 height 10
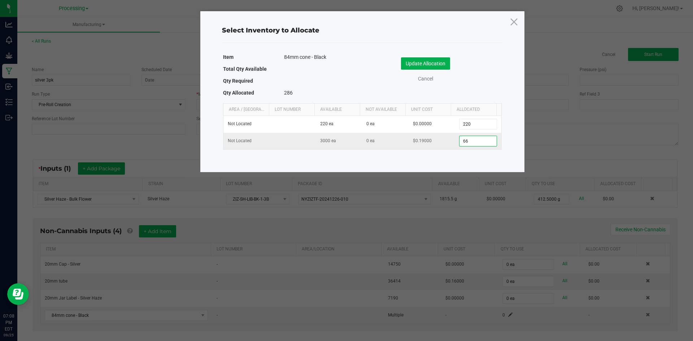
type input "665"
click at [430, 62] on button "Update Allocation" at bounding box center [425, 63] width 49 height 12
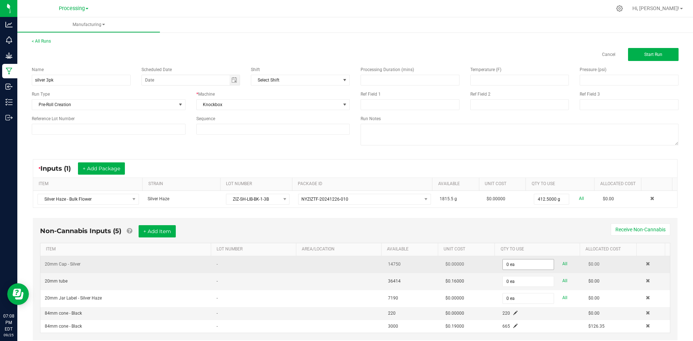
click at [517, 262] on input "0 ea" at bounding box center [527, 264] width 50 height 10
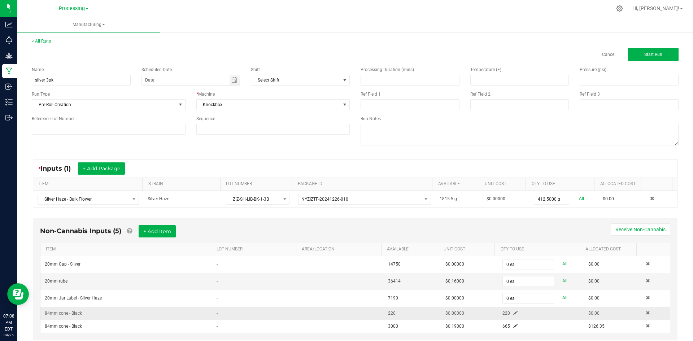
click at [510, 314] on div "220" at bounding box center [525, 313] width 57 height 7
click at [513, 314] on span at bounding box center [515, 313] width 4 height 4
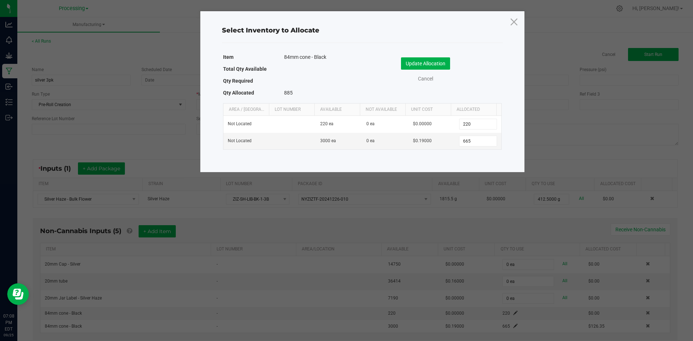
click at [462, 60] on div "Update Allocation" at bounding box center [432, 63] width 128 height 12
click at [425, 78] on link "Cancel" at bounding box center [425, 79] width 29 height 8
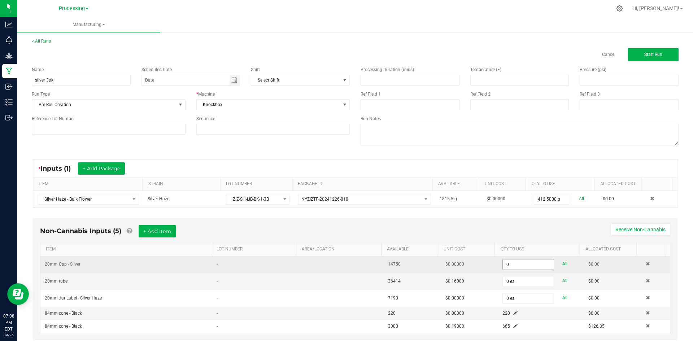
click at [505, 264] on input "0" at bounding box center [527, 264] width 50 height 10
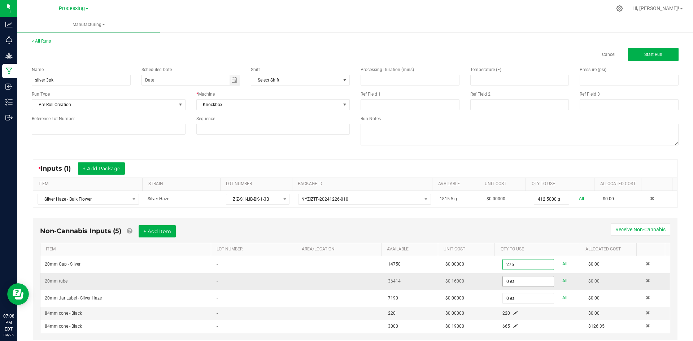
type input "275 ea"
click at [512, 280] on input "0" at bounding box center [527, 281] width 50 height 10
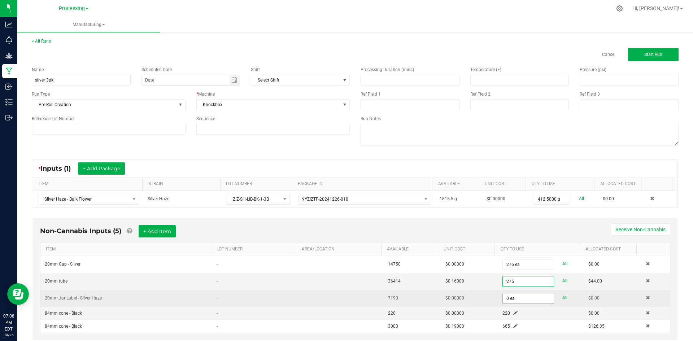
click at [511, 300] on input "0 ea" at bounding box center [527, 298] width 50 height 10
type input "275 ea"
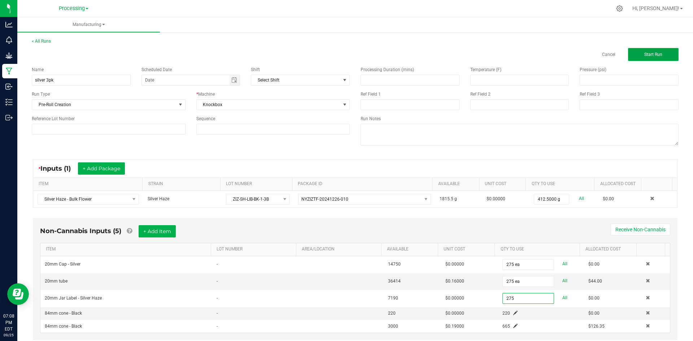
click at [647, 50] on button "Start Run" at bounding box center [653, 54] width 50 height 13
type input "275 ea"
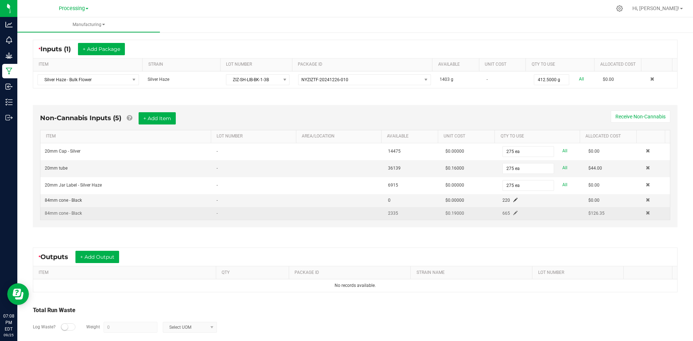
scroll to position [168, 0]
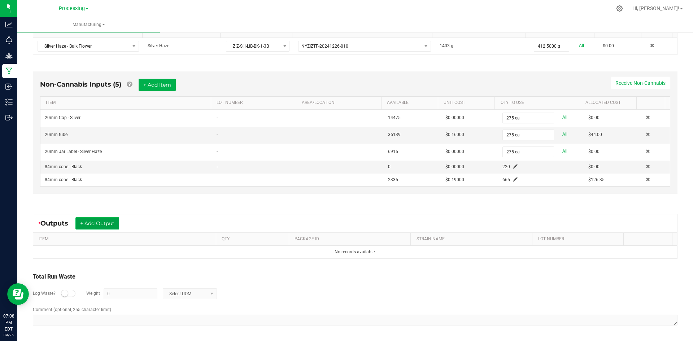
click at [105, 224] on button "+ Add Output" at bounding box center [97, 223] width 44 height 12
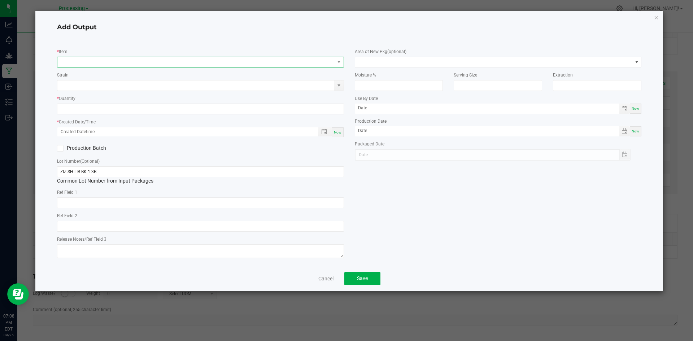
click at [152, 66] on span "NO DATA FOUND" at bounding box center [195, 62] width 277 height 10
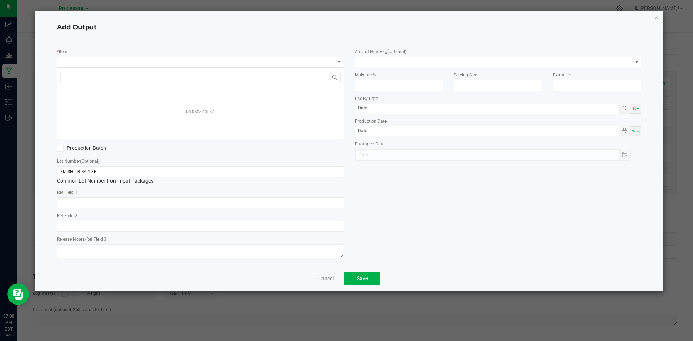
scroll to position [11, 287]
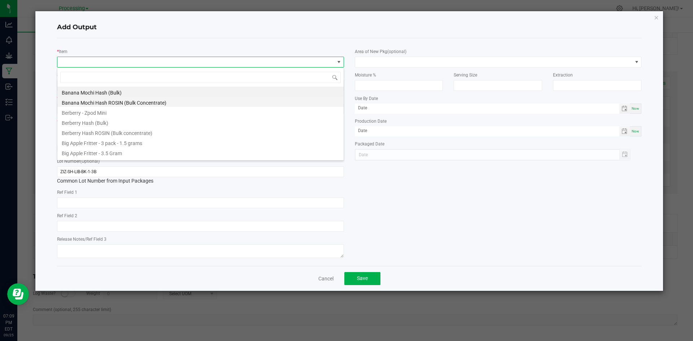
type input "S"
click at [218, 36] on div "Add Output" at bounding box center [349, 27] width 584 height 21
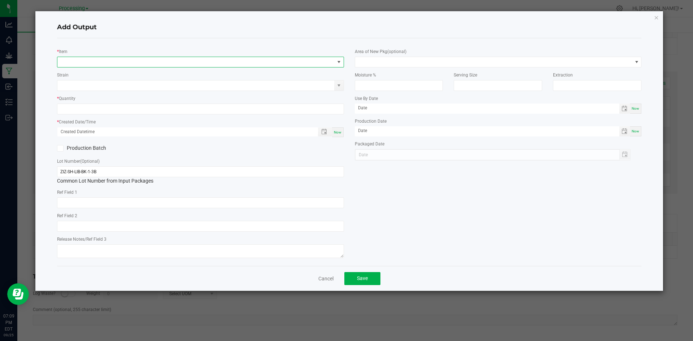
click at [339, 64] on span "NO DATA FOUND" at bounding box center [339, 62] width 6 height 6
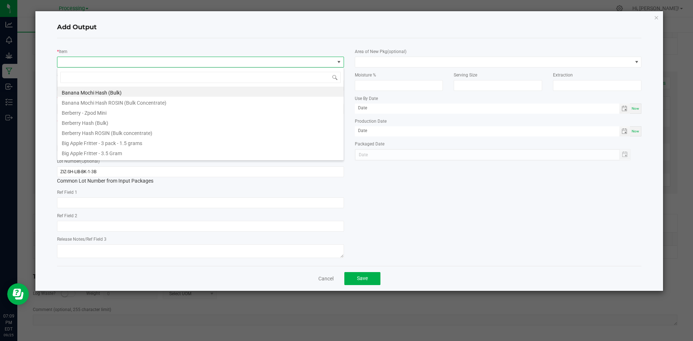
click at [340, 59] on span at bounding box center [339, 62] width 6 height 6
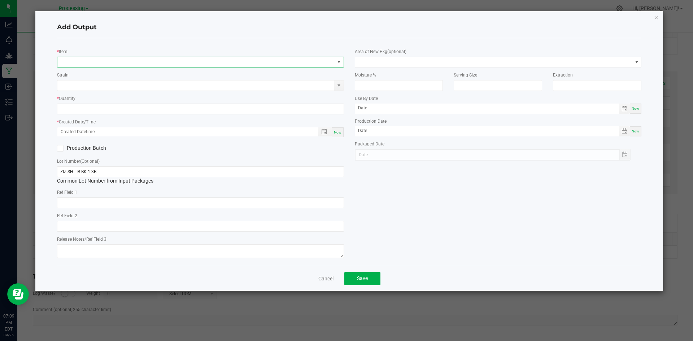
click at [338, 62] on span "NO DATA FOUND" at bounding box center [339, 62] width 6 height 6
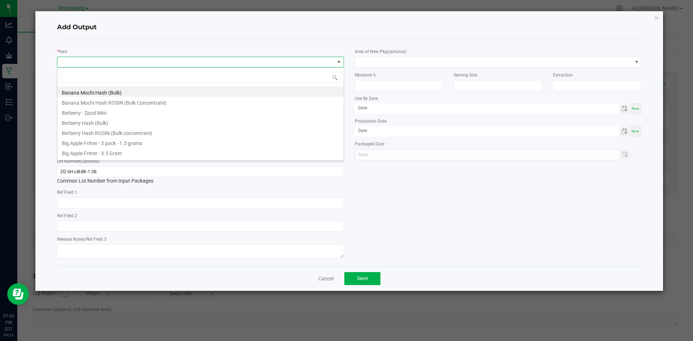
type input "A"
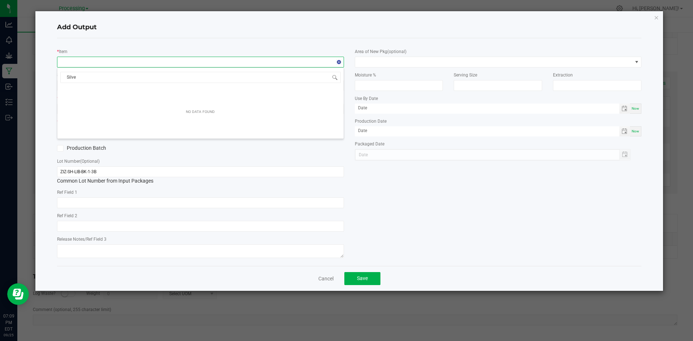
type input "Silver"
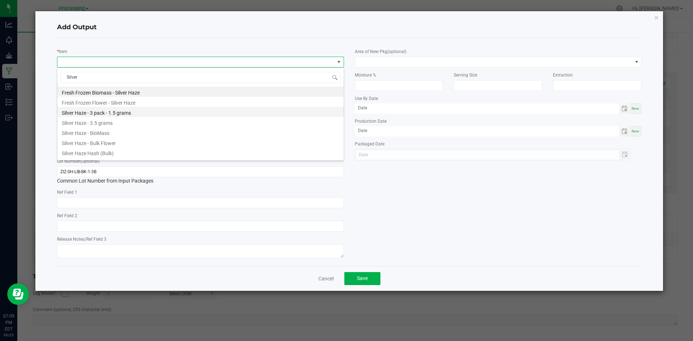
click at [172, 113] on li "Silver Haze - 3 pack - 1.5 grams" at bounding box center [200, 112] width 286 height 10
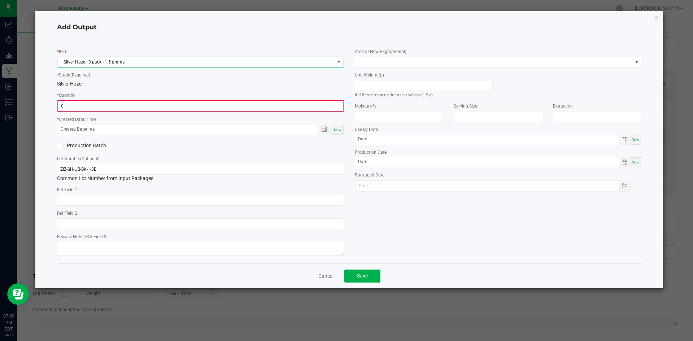
click at [178, 108] on input "0" at bounding box center [200, 106] width 285 height 10
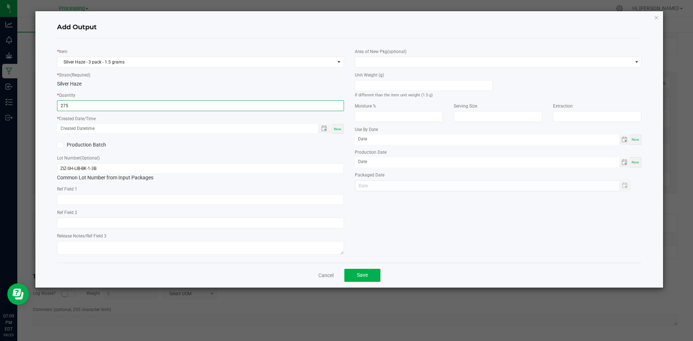
click at [338, 129] on span "Now" at bounding box center [338, 129] width 8 height 4
type input "275 ea"
type input "[DATE] 7:09 PM"
type input "[DATE]"
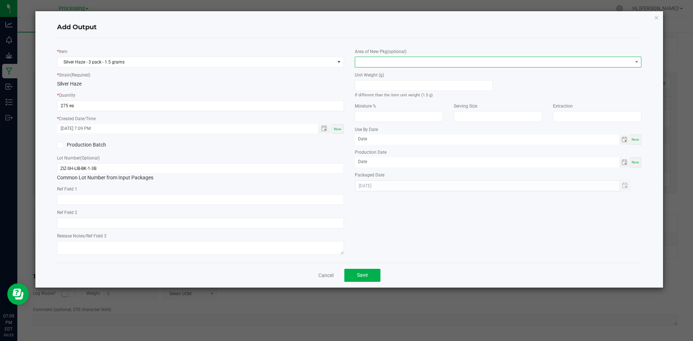
click at [417, 64] on span at bounding box center [493, 62] width 277 height 10
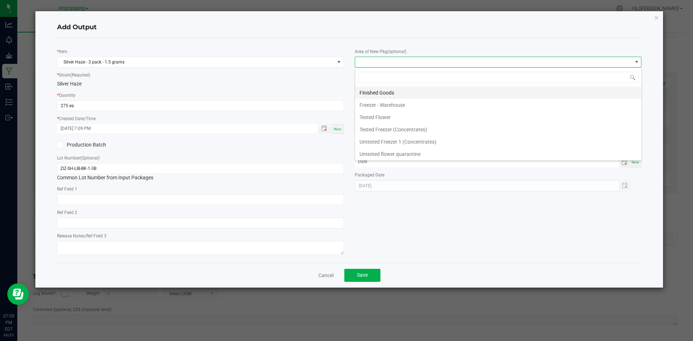
click at [416, 92] on li "Finished Goods" at bounding box center [498, 93] width 286 height 12
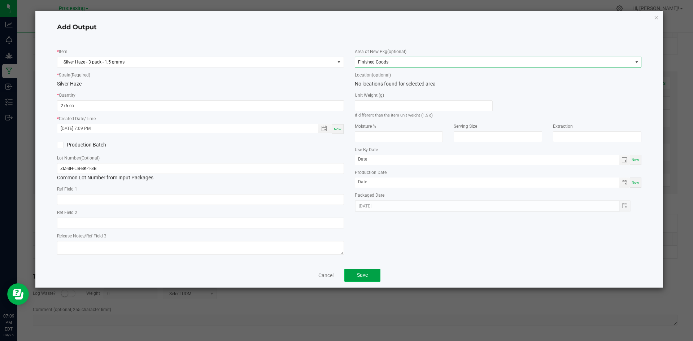
click at [367, 277] on span "Save" at bounding box center [362, 275] width 11 height 6
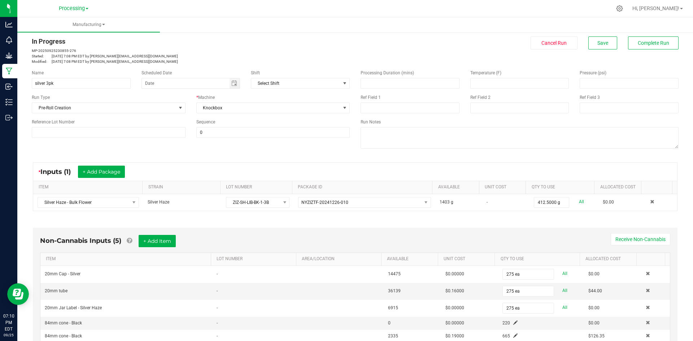
scroll to position [0, 0]
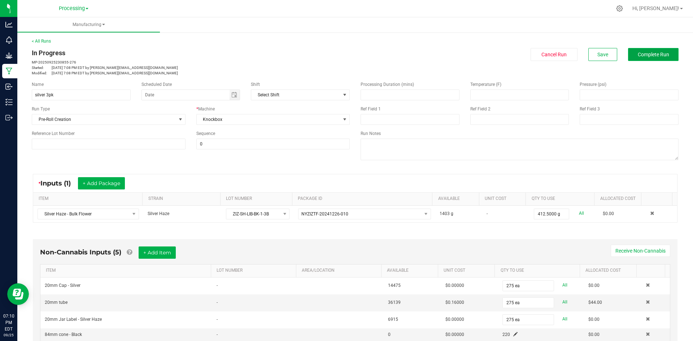
click at [658, 58] on button "Complete Run" at bounding box center [653, 54] width 50 height 13
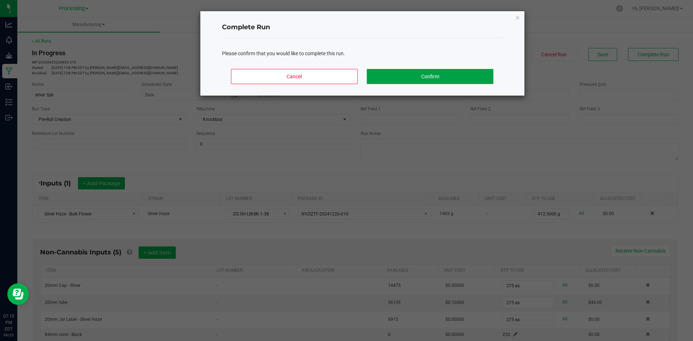
click at [440, 70] on button "Confirm" at bounding box center [429, 76] width 126 height 15
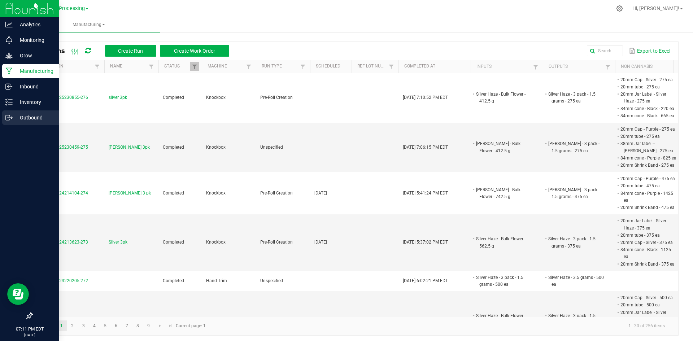
click at [25, 115] on p "Outbound" at bounding box center [34, 117] width 43 height 9
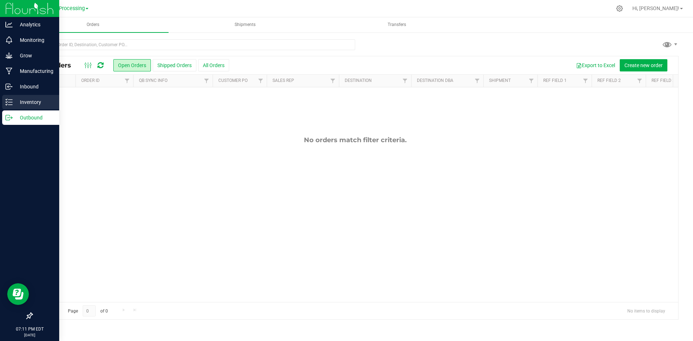
click at [13, 100] on p "Inventory" at bounding box center [34, 102] width 43 height 9
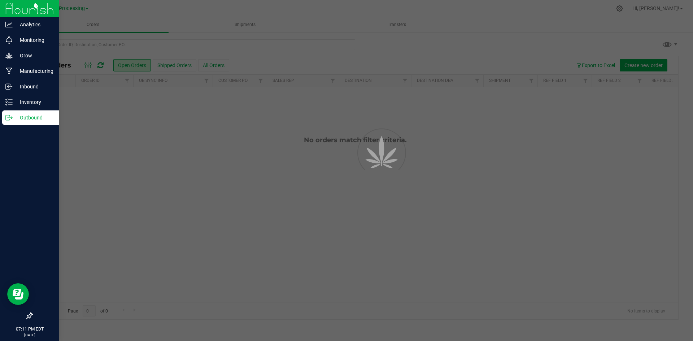
click at [25, 118] on p "Outbound" at bounding box center [34, 117] width 43 height 9
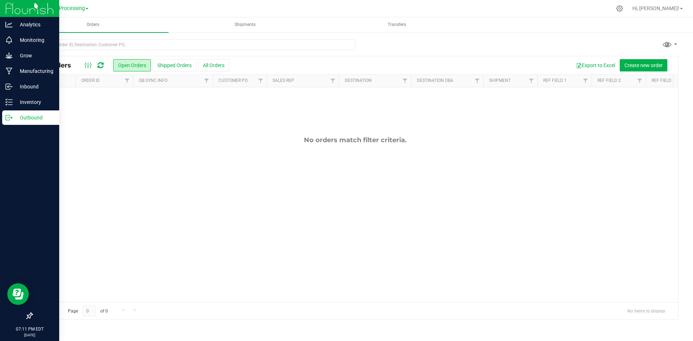
click at [39, 117] on p "Outbound" at bounding box center [34, 117] width 43 height 9
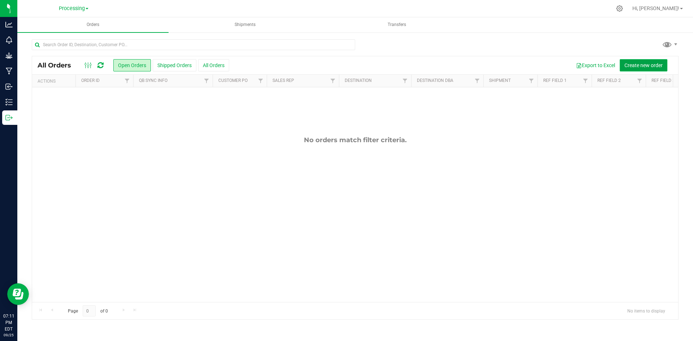
click at [623, 62] on button "Create new order" at bounding box center [643, 65] width 48 height 12
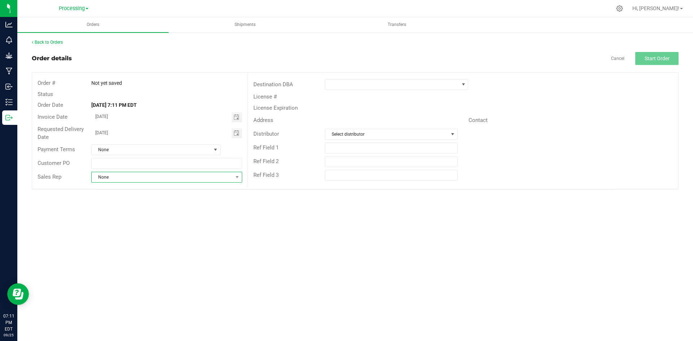
click at [213, 177] on span "None" at bounding box center [162, 177] width 141 height 10
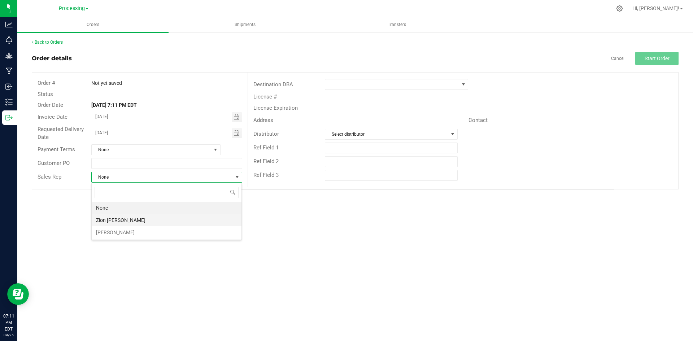
click at [141, 219] on li "Zion [PERSON_NAME]" at bounding box center [167, 220] width 150 height 12
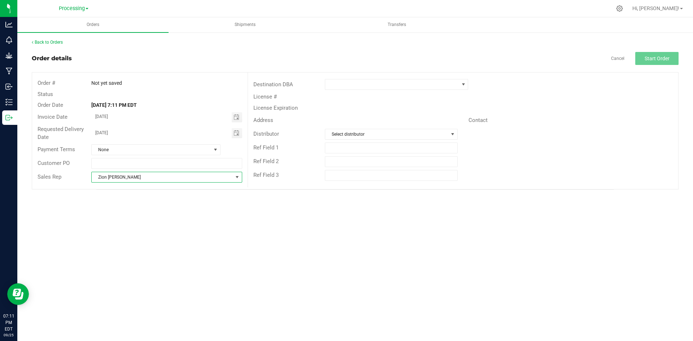
click at [385, 92] on div "License #" at bounding box center [463, 96] width 430 height 11
click at [386, 87] on span at bounding box center [391, 84] width 133 height 10
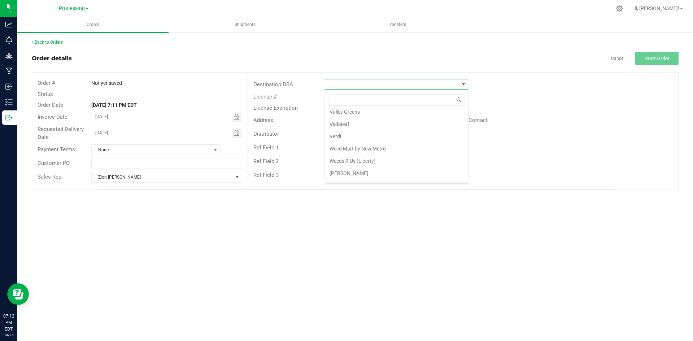
scroll to position [1988, 0]
click at [363, 161] on li "ZIZ NY GRW LLC" at bounding box center [396, 163] width 142 height 12
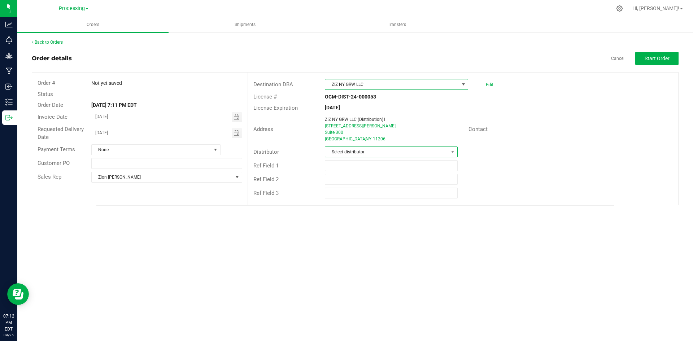
click at [378, 151] on span "Select distributor" at bounding box center [386, 152] width 123 height 10
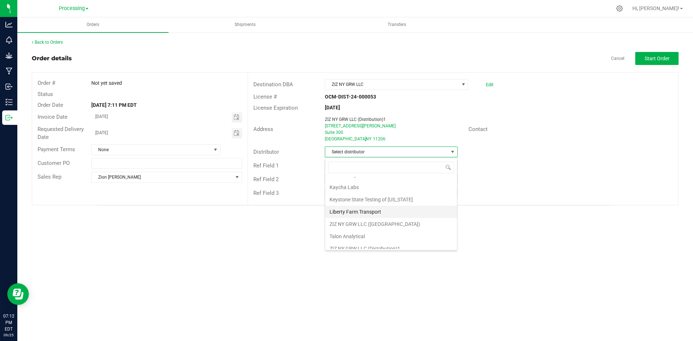
scroll to position [26, 0]
click at [375, 220] on li "ZIZ NY GRW LLC ([GEOGRAPHIC_DATA])" at bounding box center [391, 218] width 132 height 12
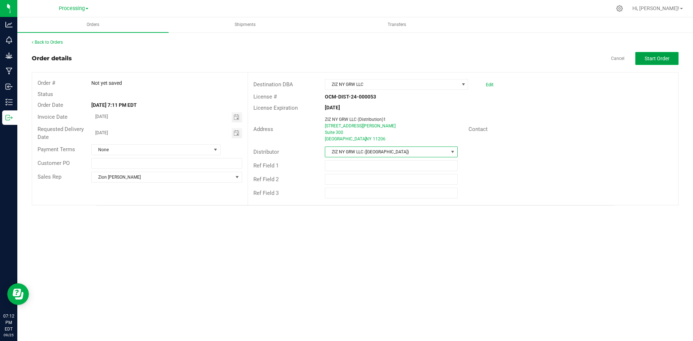
click at [663, 63] on button "Start Order" at bounding box center [656, 58] width 43 height 13
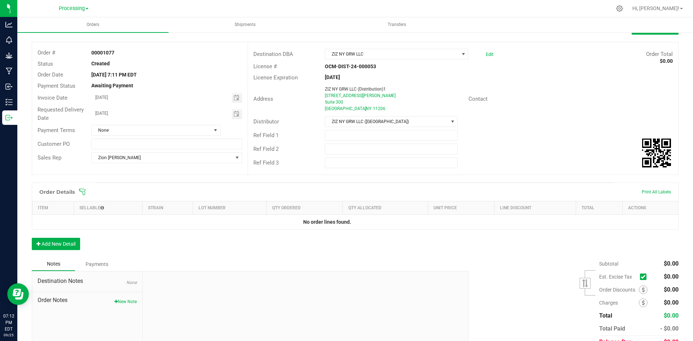
scroll to position [65, 0]
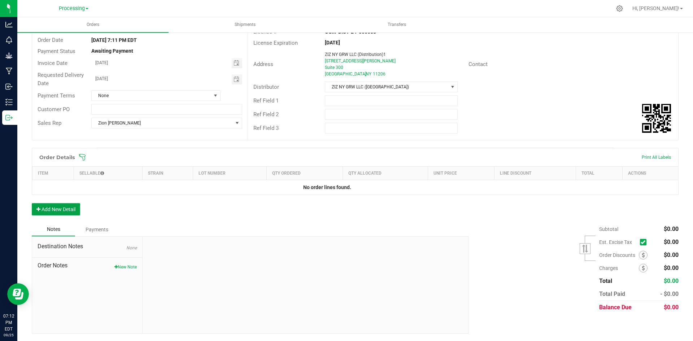
click at [69, 211] on button "Add New Detail" at bounding box center [56, 209] width 48 height 12
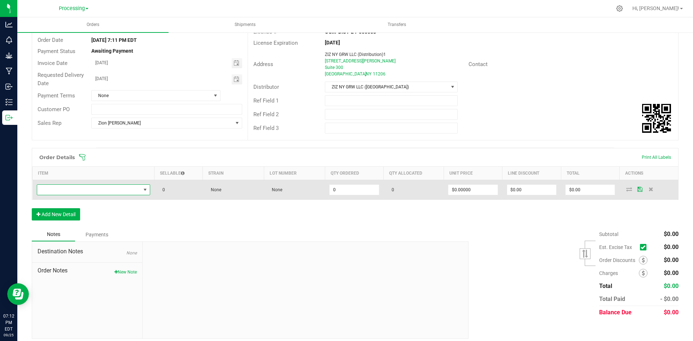
click at [143, 188] on span "NO DATA FOUND" at bounding box center [145, 190] width 6 height 6
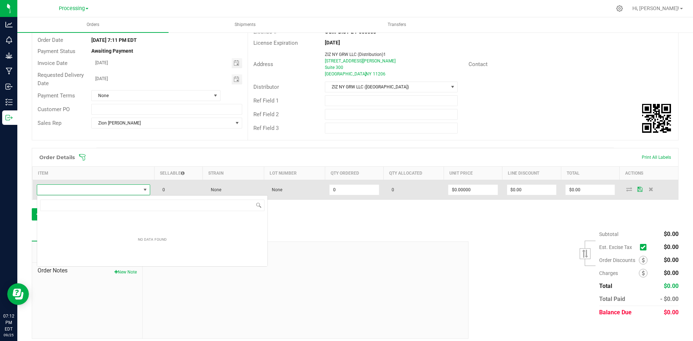
scroll to position [11, 112]
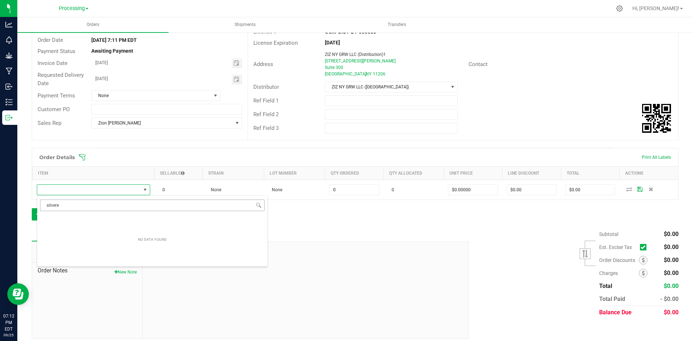
type input "silver"
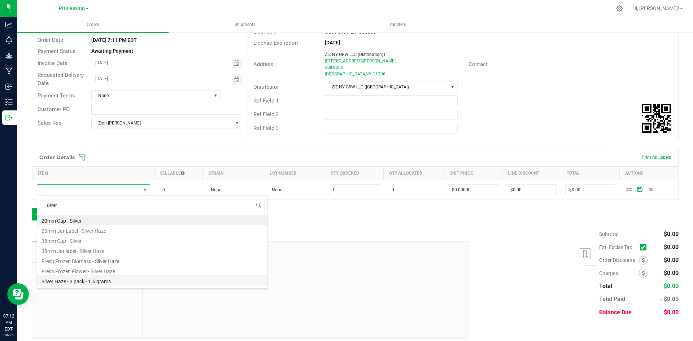
click at [110, 281] on li "Silver Haze - 3 pack - 1.5 grams" at bounding box center [152, 280] width 230 height 10
type input "0 ea"
type input "$14.00000"
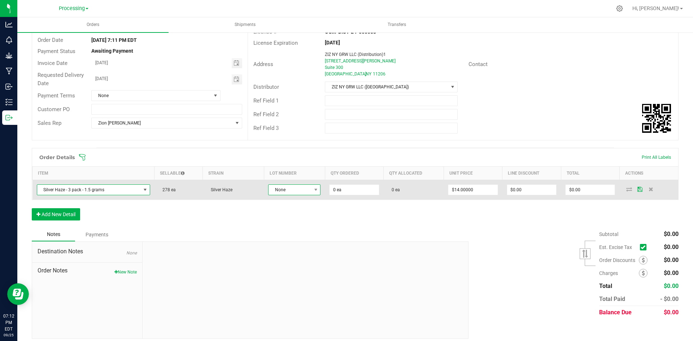
click at [308, 191] on span "None" at bounding box center [289, 190] width 43 height 10
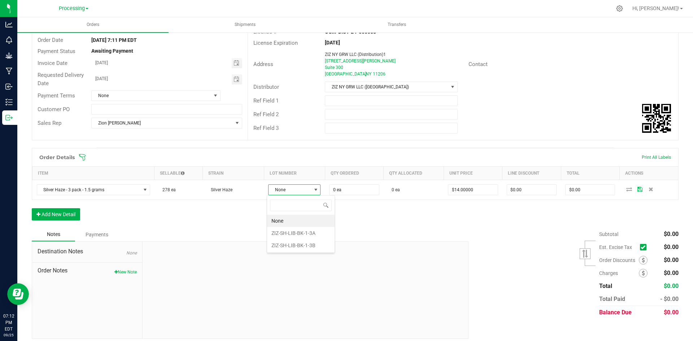
click at [313, 245] on li "ZIZ-SH-LIB-BK-1-3B" at bounding box center [300, 245] width 67 height 12
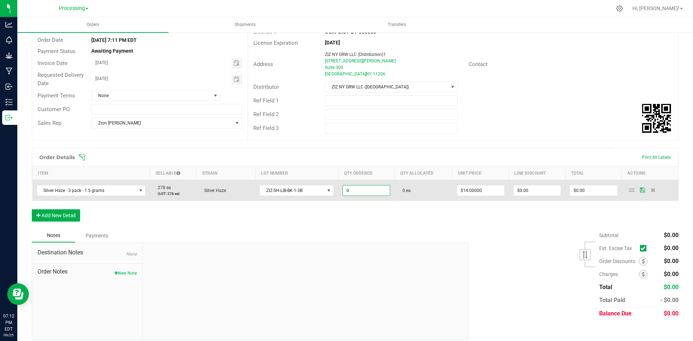
click at [365, 192] on input "0" at bounding box center [366, 190] width 47 height 10
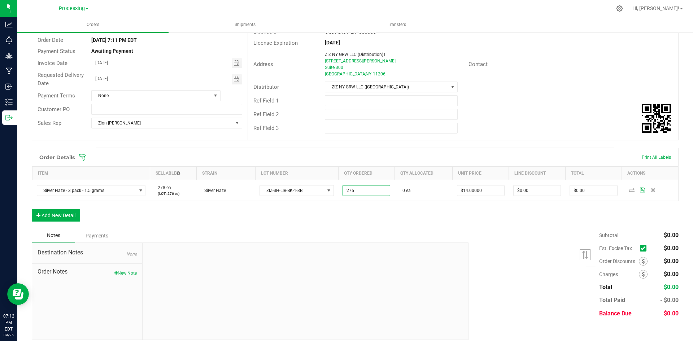
type input "275 ea"
type input "$3,850.00"
click at [408, 223] on div "Order Details Print All Labels Item Sellable Strain Lot Number Qty Ordered Qty …" at bounding box center [355, 188] width 646 height 81
click at [71, 216] on button "Add New Detail" at bounding box center [56, 215] width 48 height 12
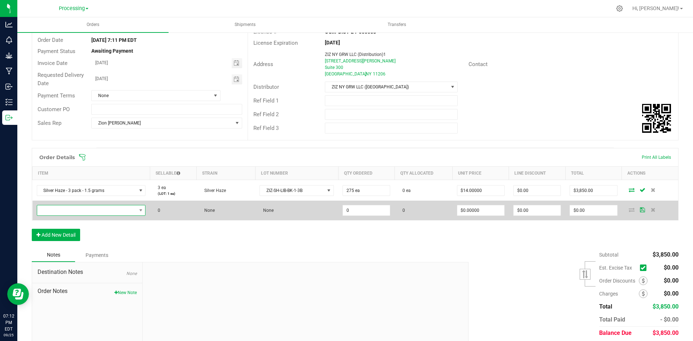
click at [120, 208] on span "NO DATA FOUND" at bounding box center [86, 210] width 99 height 10
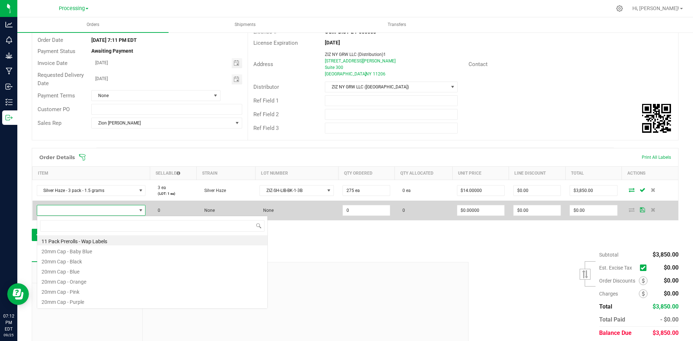
scroll to position [11, 106]
type input "halle"
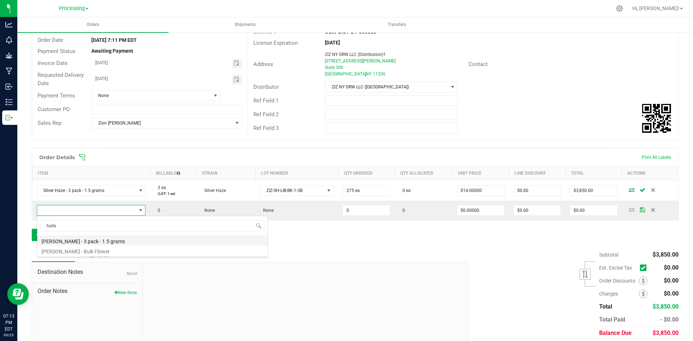
click at [101, 239] on li "[PERSON_NAME] - 3 pack - 1.5 grams" at bounding box center [152, 240] width 230 height 10
type input "0 ea"
type input "$14.00000"
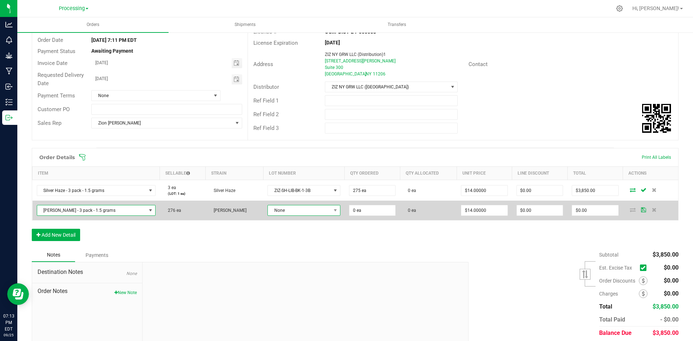
click at [299, 210] on span "None" at bounding box center [299, 210] width 63 height 10
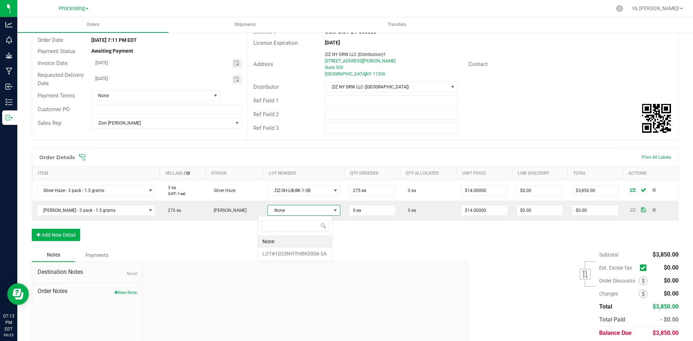
scroll to position [11, 75]
click at [287, 252] on li "LOT#1023NYITHBK0006-3A" at bounding box center [295, 253] width 74 height 12
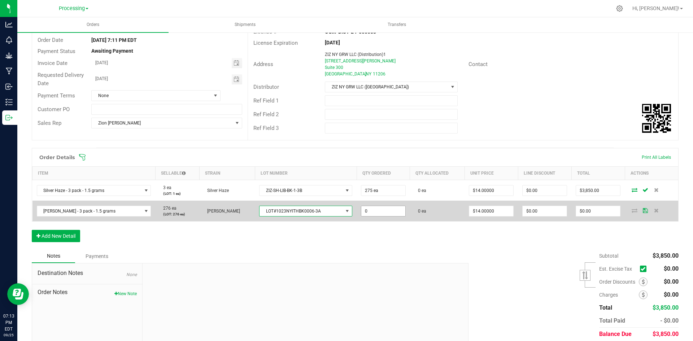
click at [373, 212] on input "0" at bounding box center [383, 211] width 44 height 10
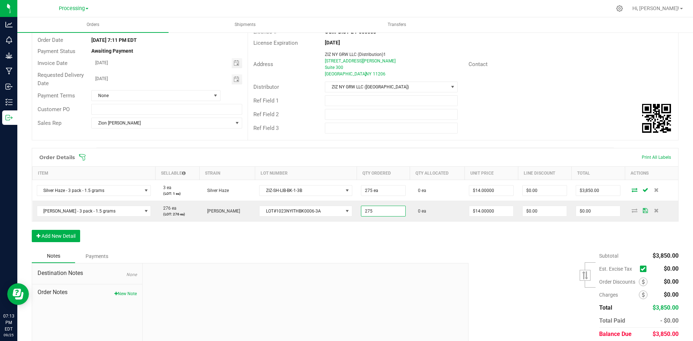
type input "275 ea"
type input "$3,850.00"
click at [431, 239] on div "Order Details Print All Labels Item Sellable Strain Lot Number Qty Ordered Qty …" at bounding box center [355, 198] width 646 height 101
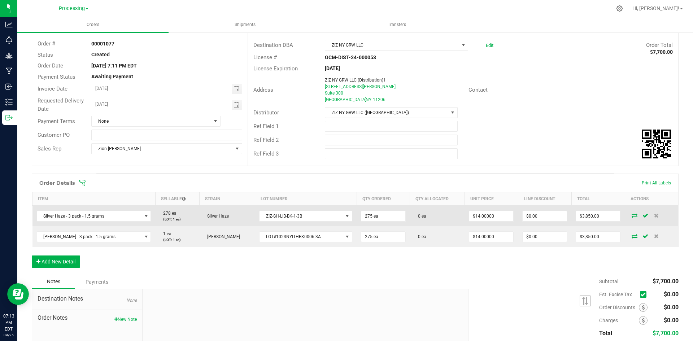
scroll to position [0, 0]
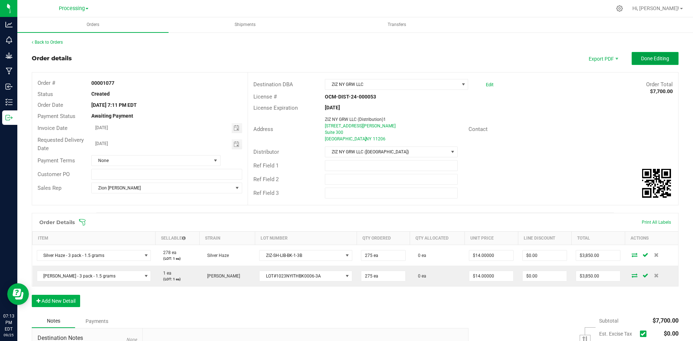
click at [653, 57] on span "Done Editing" at bounding box center [655, 59] width 28 height 6
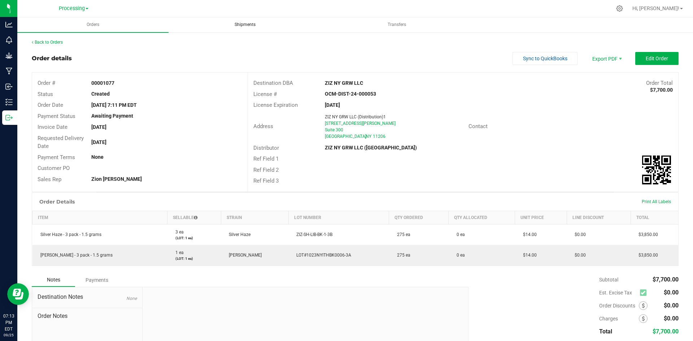
click at [245, 23] on span "Shipments" at bounding box center [245, 25] width 40 height 6
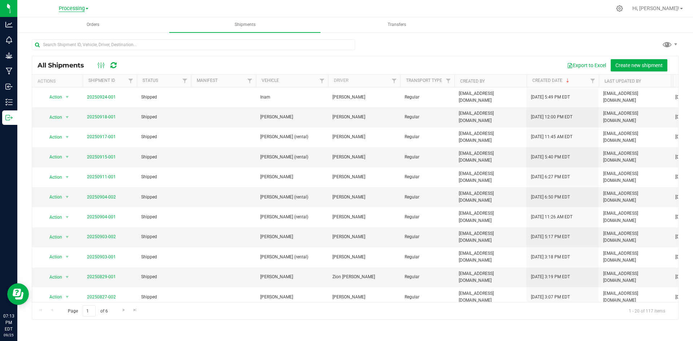
click at [83, 6] on span "Processing" at bounding box center [72, 8] width 26 height 6
click at [228, 6] on div at bounding box center [370, 8] width 482 height 14
click at [626, 65] on span "Create new shipment" at bounding box center [638, 65] width 47 height 6
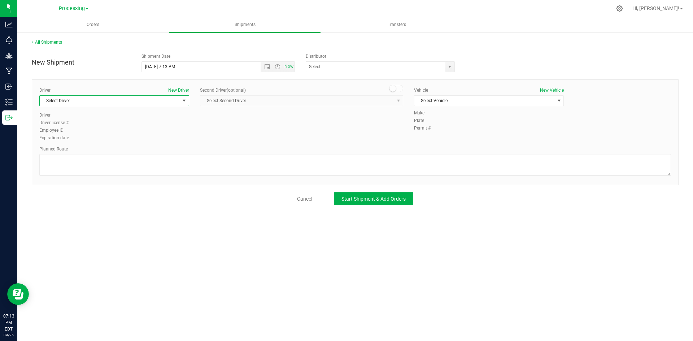
click at [127, 101] on span "Select Driver" at bounding box center [110, 101] width 140 height 10
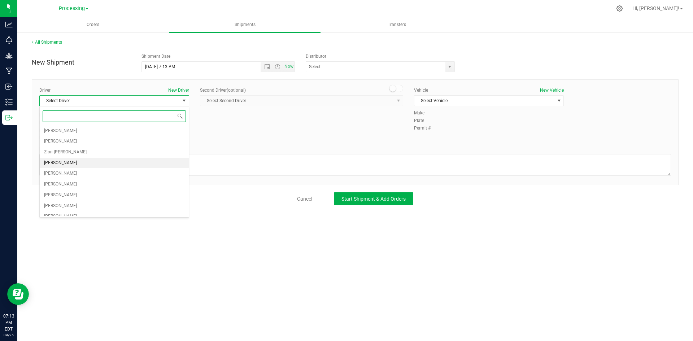
click at [87, 163] on li "[PERSON_NAME]" at bounding box center [114, 163] width 149 height 11
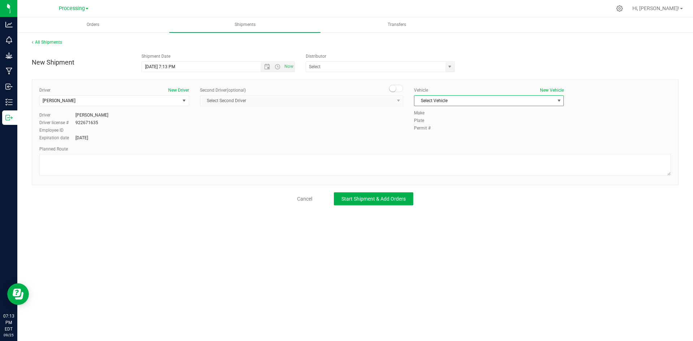
click at [511, 98] on span "Select Vehicle" at bounding box center [484, 101] width 140 height 10
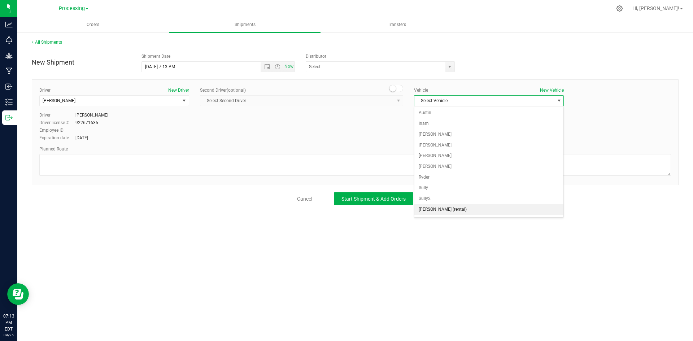
click at [451, 208] on li "[PERSON_NAME] (rental)" at bounding box center [488, 209] width 149 height 11
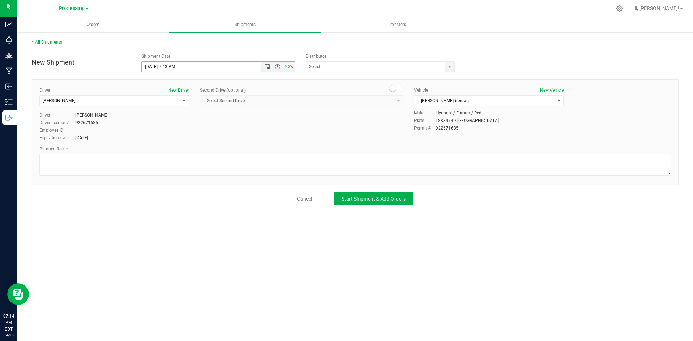
click at [290, 64] on span "Now" at bounding box center [289, 66] width 12 height 10
type input "[DATE] 7:14 PM"
click at [450, 67] on span "select" at bounding box center [450, 67] width 6 height 6
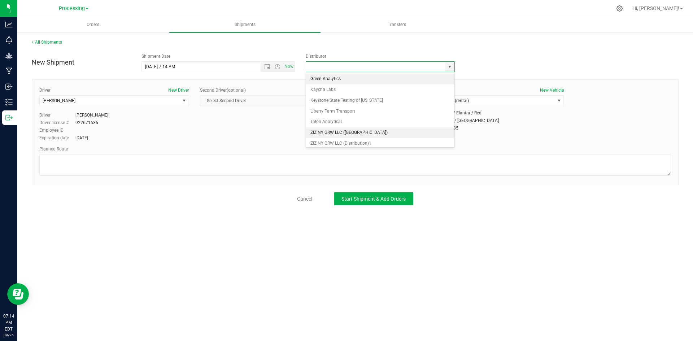
click at [366, 132] on li "ZIZ NY GRW LLC ([GEOGRAPHIC_DATA])" at bounding box center [380, 132] width 148 height 11
type input "ZIZ NY GRW LLC ([GEOGRAPHIC_DATA])"
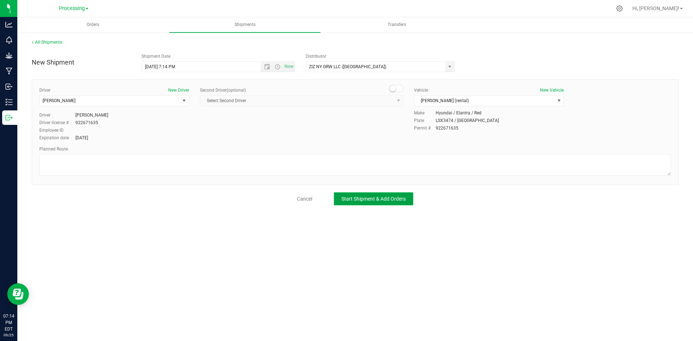
click at [378, 200] on span "Start Shipment & Add Orders" at bounding box center [373, 199] width 64 height 6
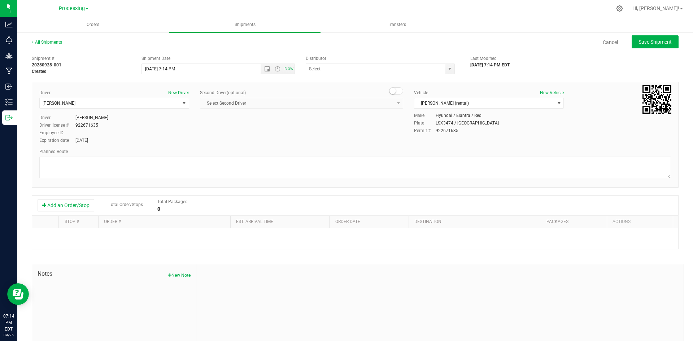
type input "ZIZ NY GRW LLC ([GEOGRAPHIC_DATA])"
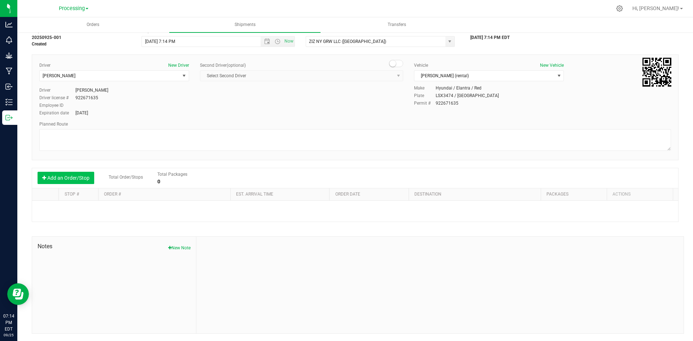
click at [74, 180] on button "Add an Order/Stop" at bounding box center [66, 178] width 57 height 12
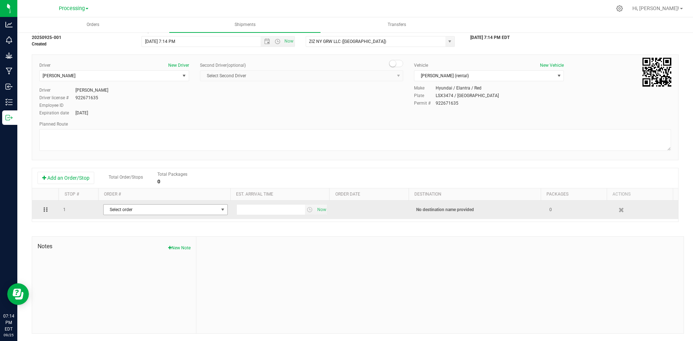
click at [161, 210] on span "Select order" at bounding box center [161, 210] width 115 height 10
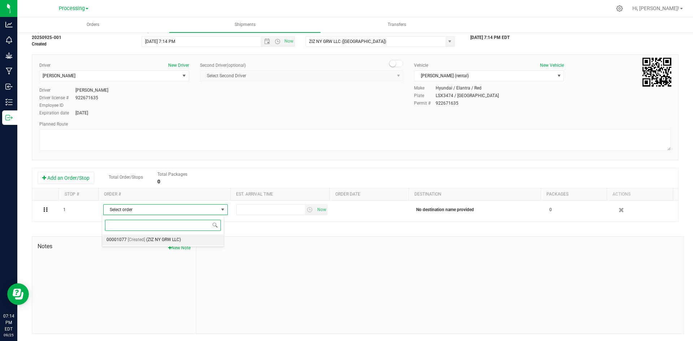
click at [164, 240] on span "(ZIZ NY GRW LLC)" at bounding box center [163, 239] width 35 height 9
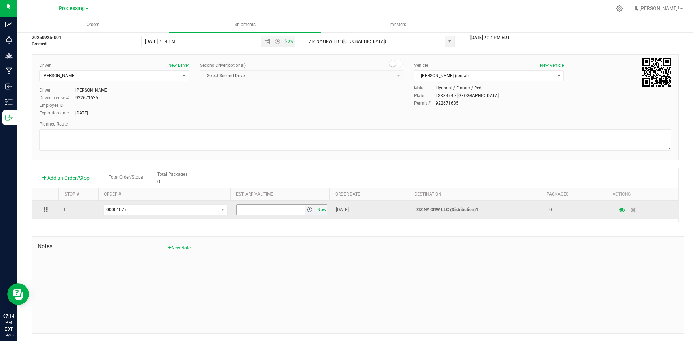
click at [315, 214] on span "Now" at bounding box center [321, 210] width 12 height 10
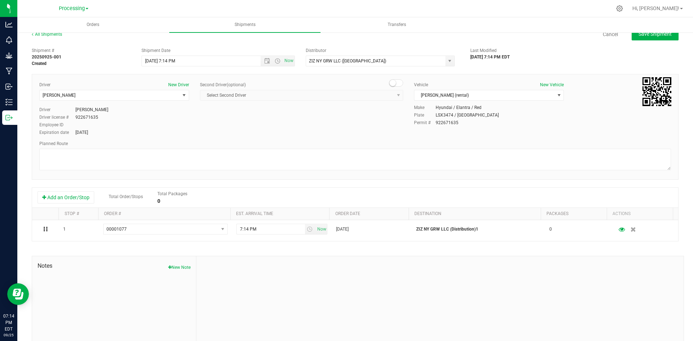
scroll to position [0, 0]
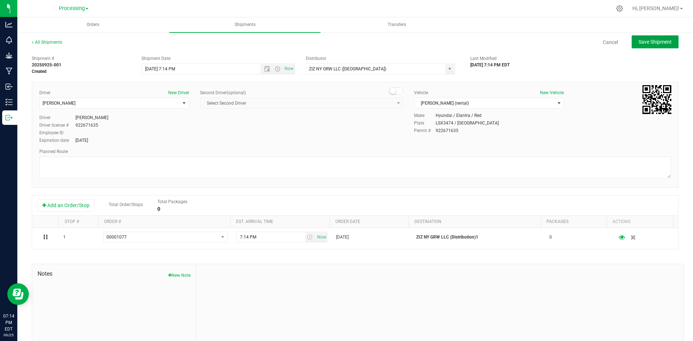
drag, startPoint x: 656, startPoint y: 39, endPoint x: 487, endPoint y: 60, distance: 169.7
click at [656, 39] on span "Save Shipment" at bounding box center [654, 42] width 33 height 6
type input "[DATE] 11:14 PM"
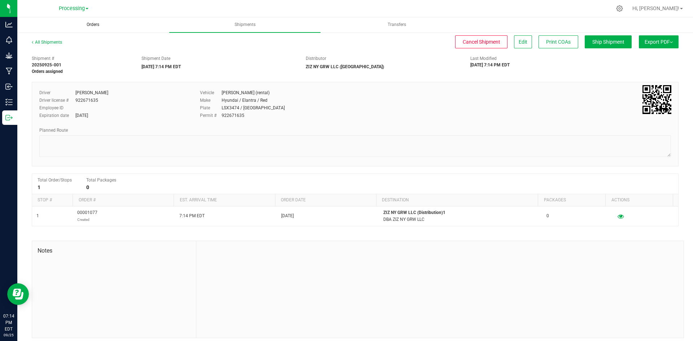
click at [97, 24] on span "Orders" at bounding box center [93, 25] width 32 height 6
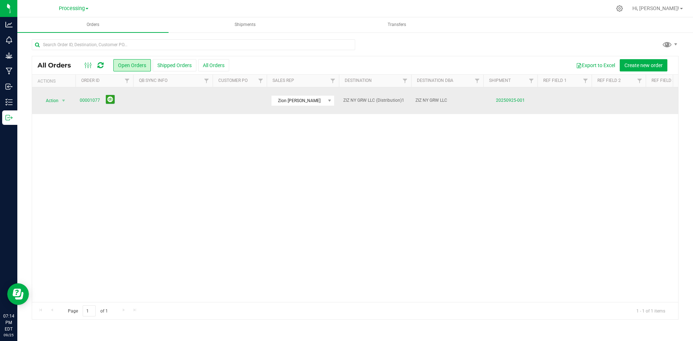
click at [89, 95] on span "00001077" at bounding box center [104, 100] width 49 height 11
click at [89, 97] on link "00001077" at bounding box center [90, 100] width 20 height 7
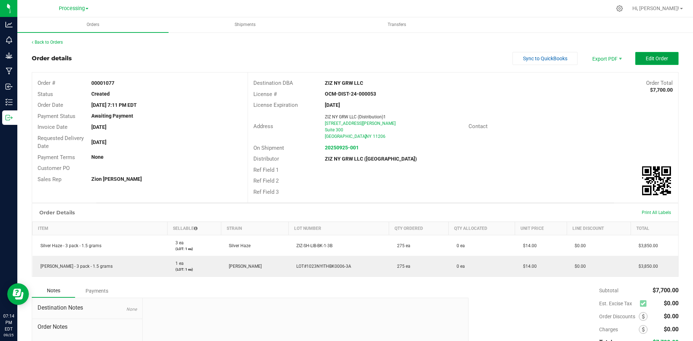
click at [649, 56] on span "Edit Order" at bounding box center [656, 59] width 22 height 6
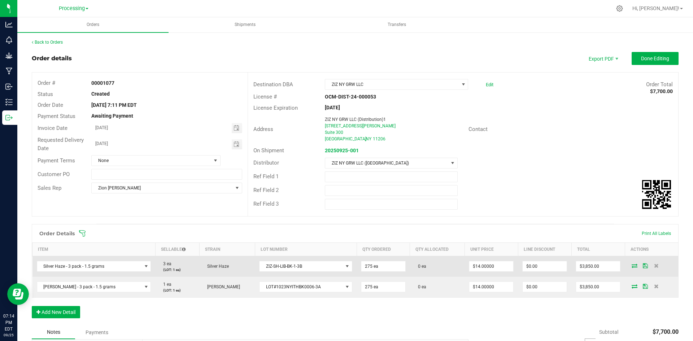
click at [631, 267] on icon at bounding box center [634, 265] width 6 height 4
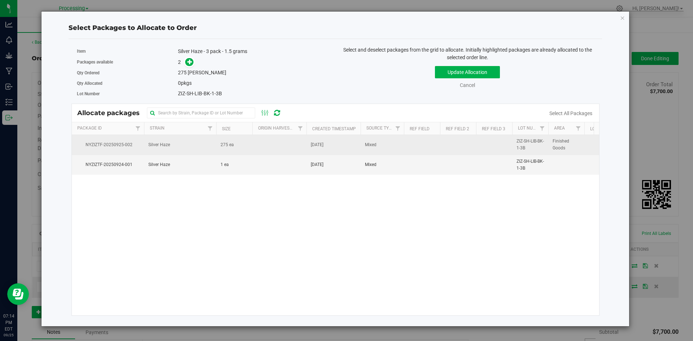
click at [236, 147] on td "275 ea" at bounding box center [234, 145] width 36 height 20
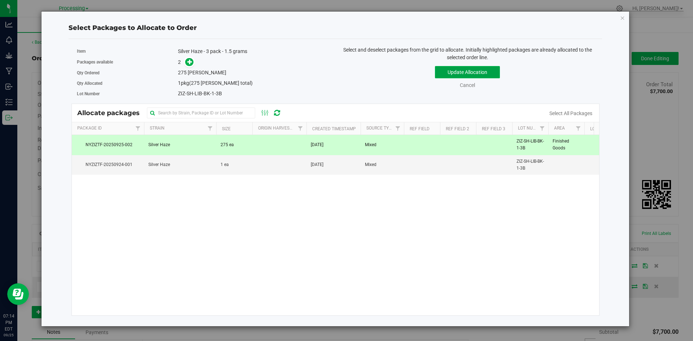
click at [459, 72] on button "Update Allocation" at bounding box center [467, 72] width 65 height 12
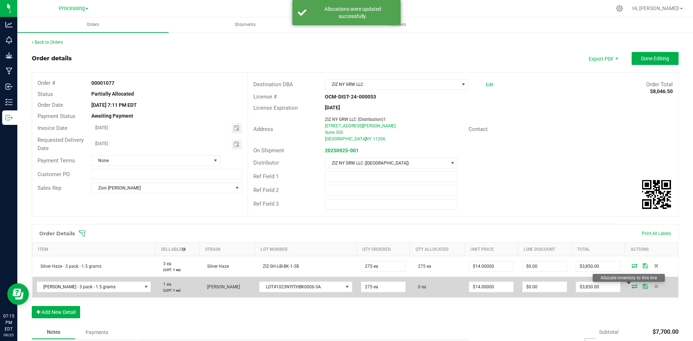
click at [631, 286] on icon at bounding box center [634, 286] width 6 height 4
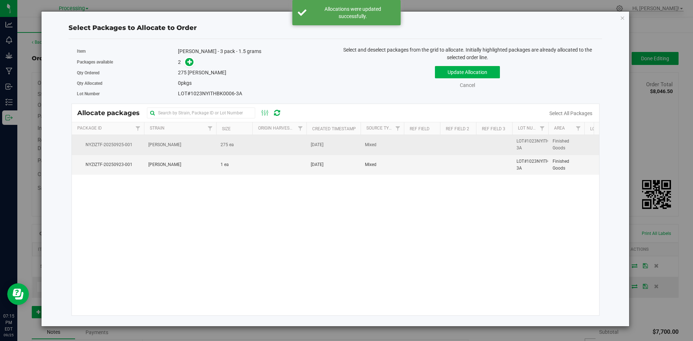
click at [223, 147] on span "275 ea" at bounding box center [226, 144] width 13 height 7
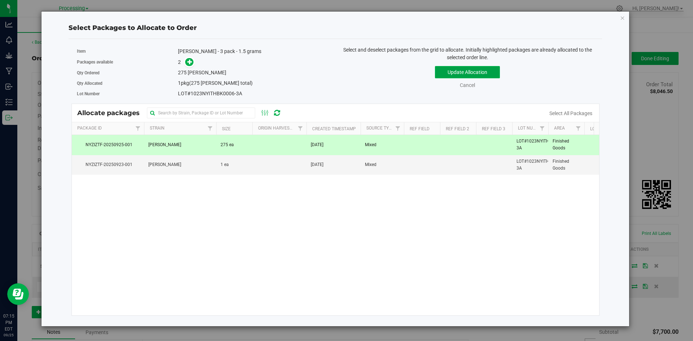
click at [460, 72] on button "Update Allocation" at bounding box center [467, 72] width 65 height 12
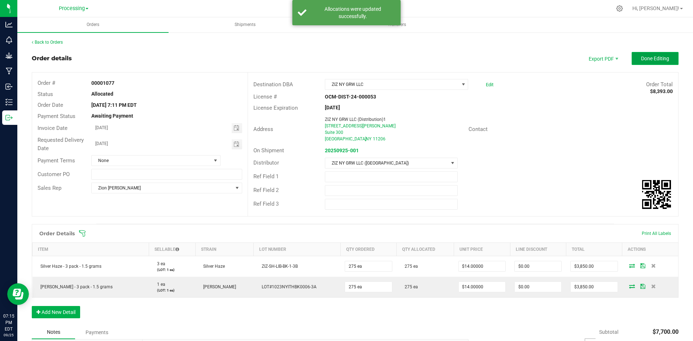
click at [641, 61] on span "Done Editing" at bounding box center [655, 59] width 28 height 6
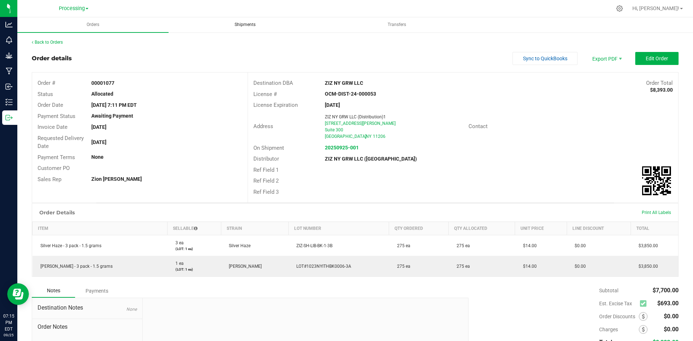
click at [248, 23] on span "Shipments" at bounding box center [245, 25] width 40 height 6
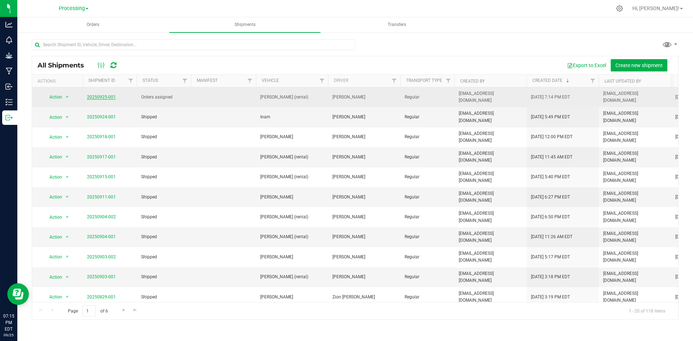
click at [95, 96] on link "20250925-001" at bounding box center [101, 97] width 29 height 5
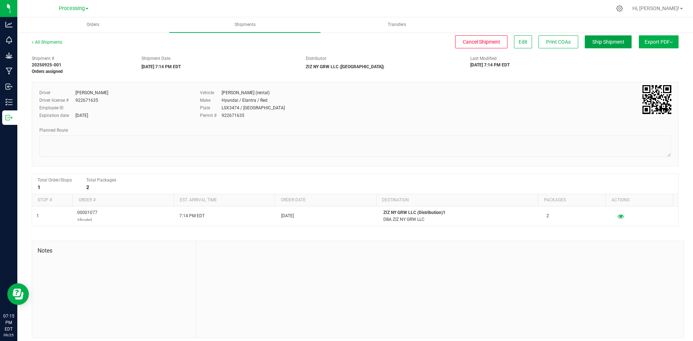
click at [615, 44] on span "Ship Shipment" at bounding box center [608, 42] width 32 height 6
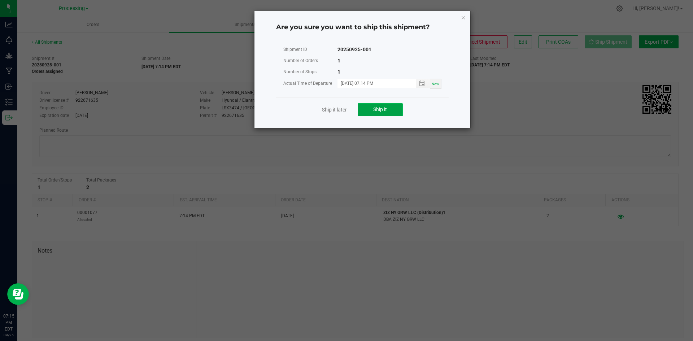
click at [389, 115] on button "Ship it" at bounding box center [379, 109] width 45 height 13
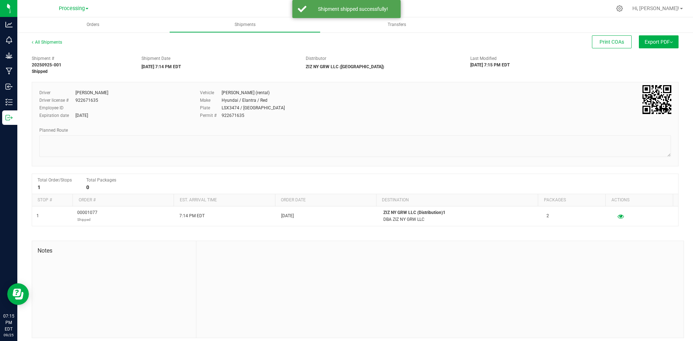
click at [72, 4] on div "Processing Brooklyn Farm Cultivation Liberty Farm Processing ZIZ [GEOGRAPHIC_DA…" at bounding box center [74, 8] width 30 height 9
click at [70, 9] on span "Processing" at bounding box center [72, 8] width 26 height 6
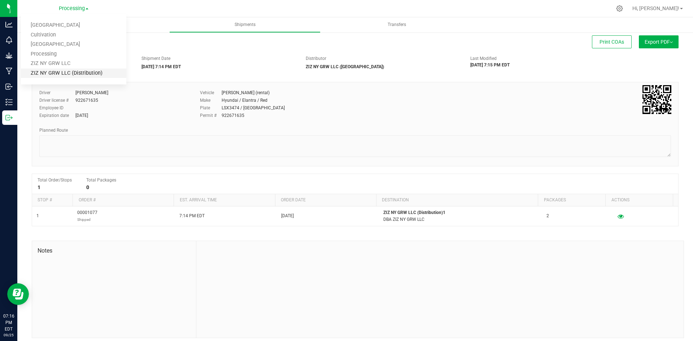
click at [71, 75] on link "ZIZ NY GRW LLC (Distribution)" at bounding box center [73, 74] width 105 height 10
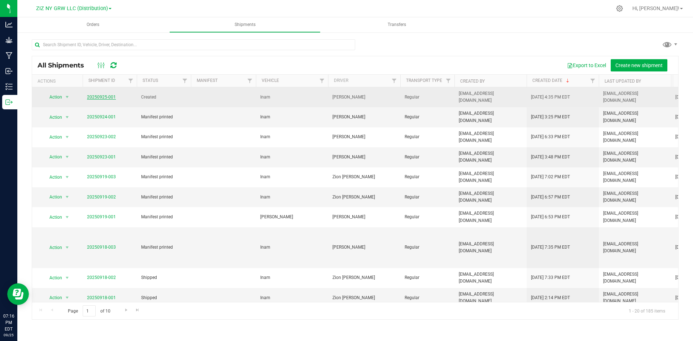
click at [102, 95] on link "20250925-001" at bounding box center [101, 97] width 29 height 5
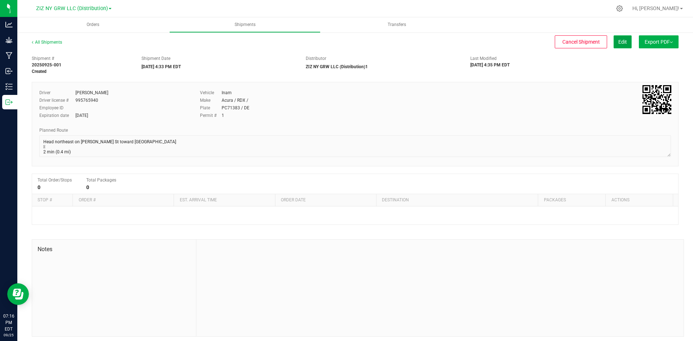
click at [618, 41] on span "Edit" at bounding box center [622, 42] width 9 height 6
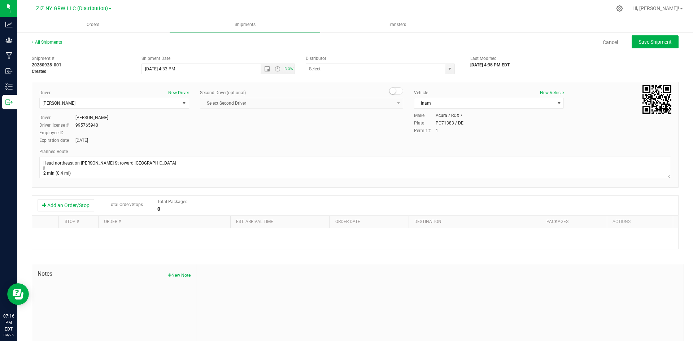
type input "ZIZ NY GRW LLC (Distribution)1"
click at [80, 206] on button "Add an Order/Stop" at bounding box center [66, 205] width 57 height 12
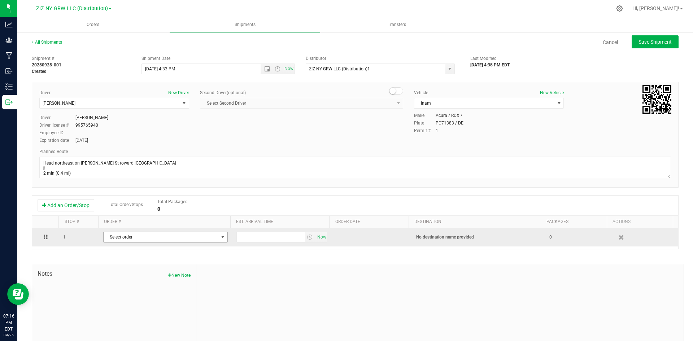
click at [157, 237] on span "Select order" at bounding box center [161, 237] width 115 height 10
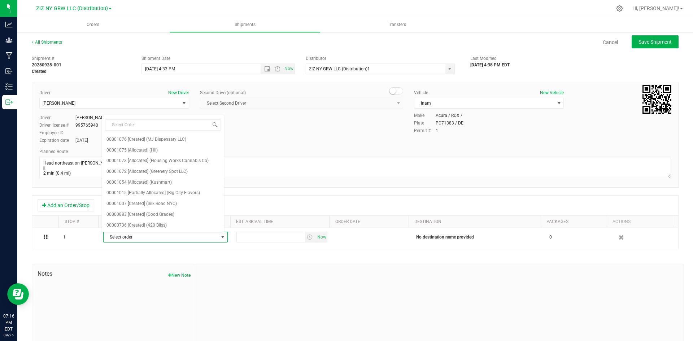
click at [252, 146] on div "Driver New Driver [PERSON_NAME] Select Driver [PERSON_NAME] [PERSON_NAME] Zion …" at bounding box center [355, 135] width 646 height 106
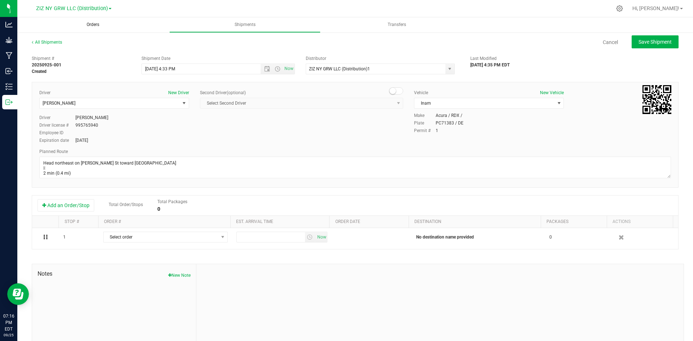
click at [88, 21] on uib-tab-heading "Orders" at bounding box center [92, 24] width 151 height 15
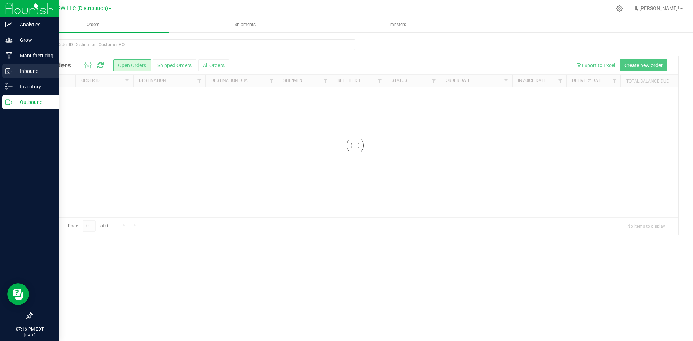
click at [20, 70] on p "Inbound" at bounding box center [34, 71] width 43 height 9
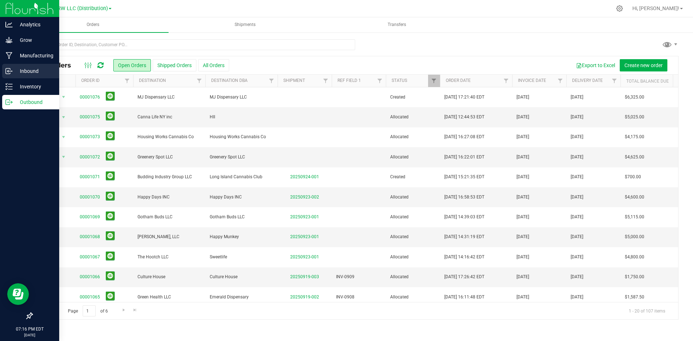
click at [21, 70] on p "Inbound" at bounding box center [34, 71] width 43 height 9
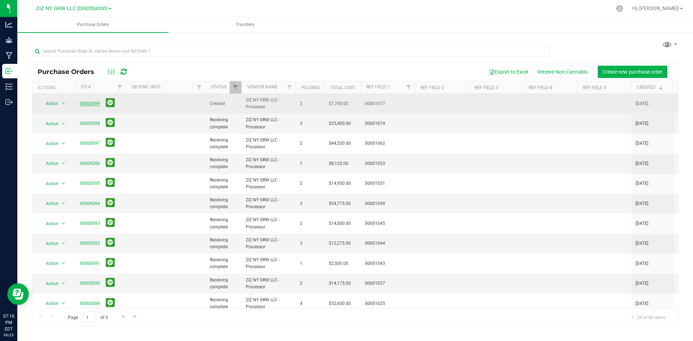
click at [92, 103] on link "00000099" at bounding box center [90, 103] width 20 height 5
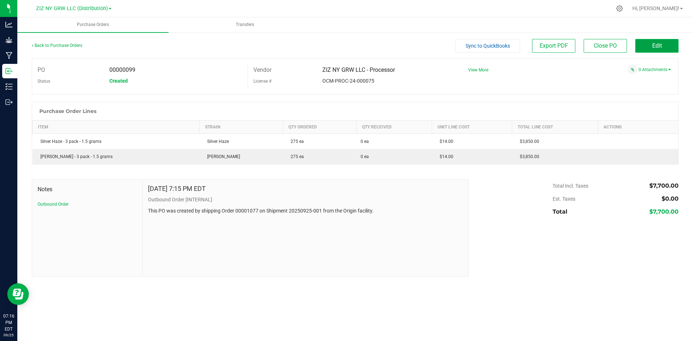
click at [665, 51] on button "Edit" at bounding box center [656, 46] width 43 height 14
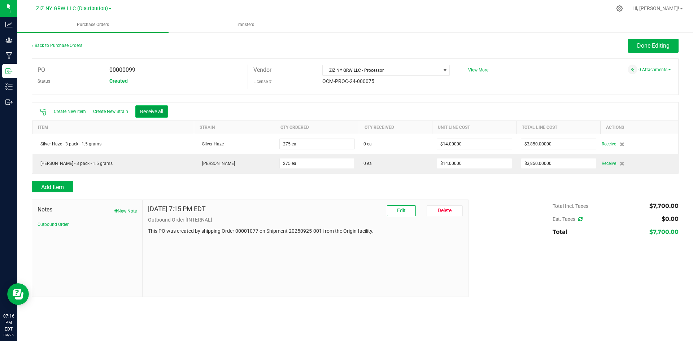
click at [154, 106] on button "Receive all" at bounding box center [151, 111] width 32 height 12
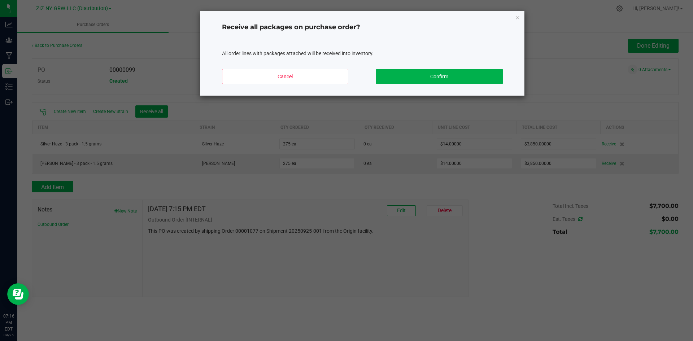
click at [454, 67] on div "Cancel Confirm" at bounding box center [362, 79] width 281 height 32
click at [452, 75] on button "Confirm" at bounding box center [439, 76] width 126 height 15
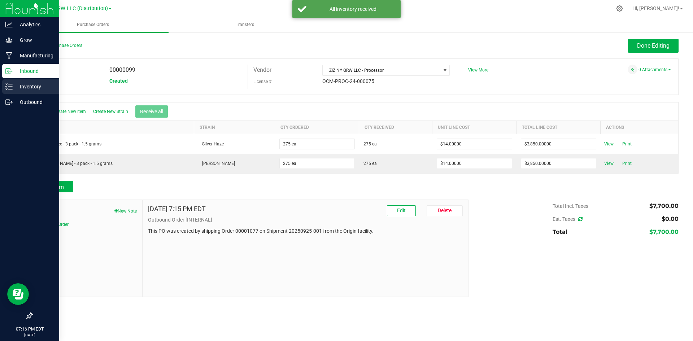
click at [41, 89] on p "Inventory" at bounding box center [34, 86] width 43 height 9
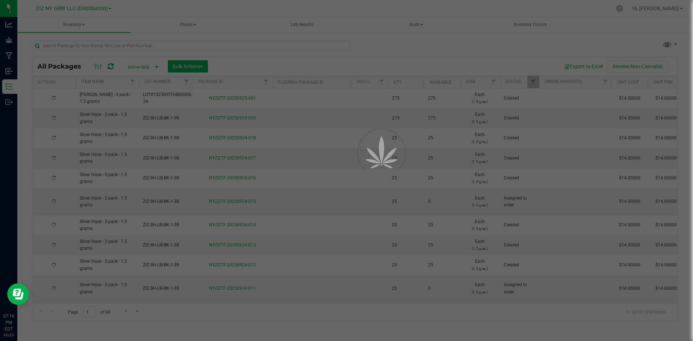
drag, startPoint x: 41, startPoint y: 89, endPoint x: 338, endPoint y: 64, distance: 297.6
click at [338, 64] on div "Export to Excel Receive Non-Cannabis" at bounding box center [442, 66] width 459 height 12
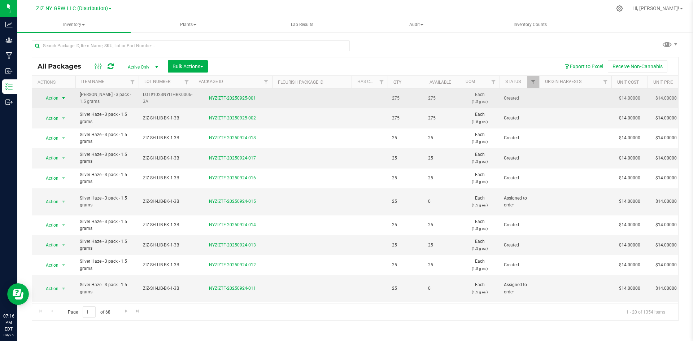
click at [60, 98] on span "select" at bounding box center [63, 98] width 9 height 10
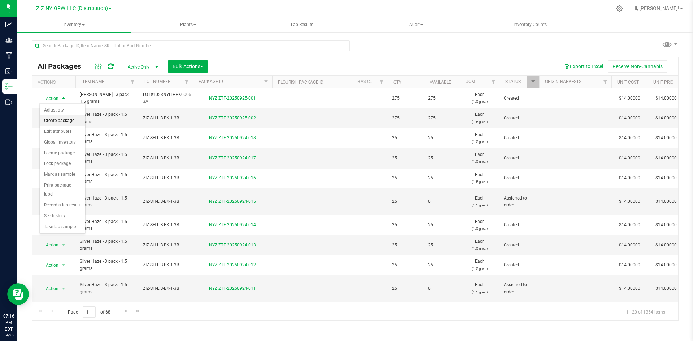
click at [63, 120] on li "Create package" at bounding box center [62, 120] width 45 height 11
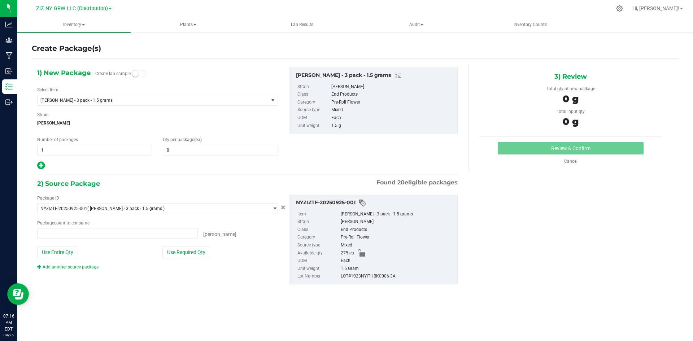
type input "0 ea"
click at [83, 151] on span "1 1" at bounding box center [94, 150] width 115 height 11
type input "11"
click at [204, 152] on input "0" at bounding box center [220, 150] width 114 height 10
type input "11"
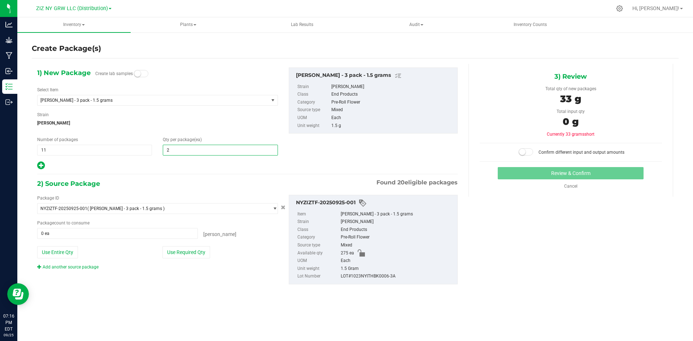
type input "25"
click at [184, 254] on button "Use Required Qty" at bounding box center [186, 252] width 48 height 12
type input "275 ea"
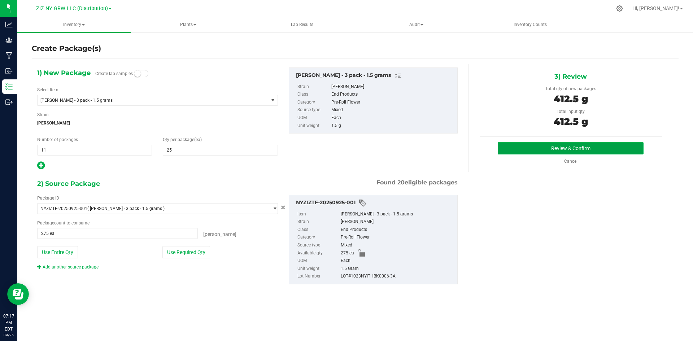
click at [608, 149] on button "Review & Confirm" at bounding box center [570, 148] width 146 height 12
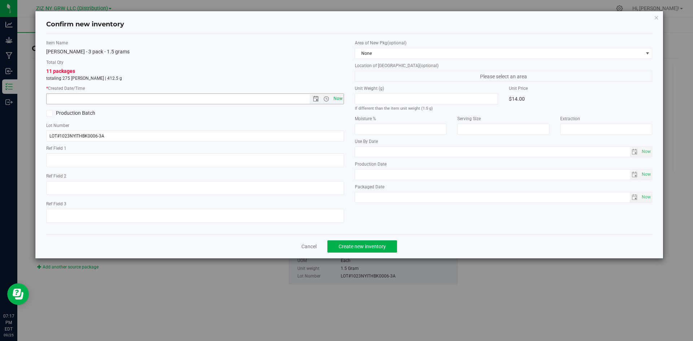
click at [340, 98] on span "Now" at bounding box center [337, 98] width 12 height 10
type input "[DATE] 7:17 PM"
click at [380, 58] on span "None" at bounding box center [504, 53] width 298 height 11
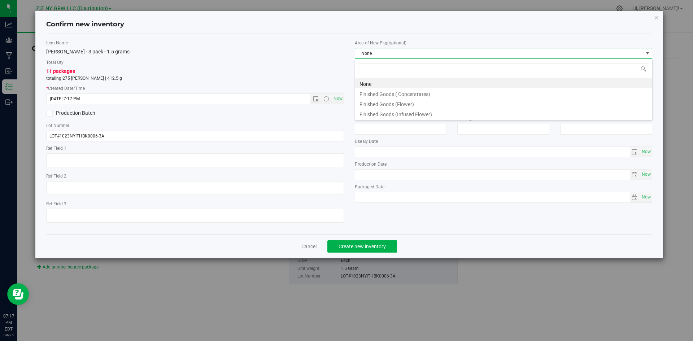
scroll to position [11, 298]
click at [383, 56] on span "None" at bounding box center [499, 53] width 288 height 10
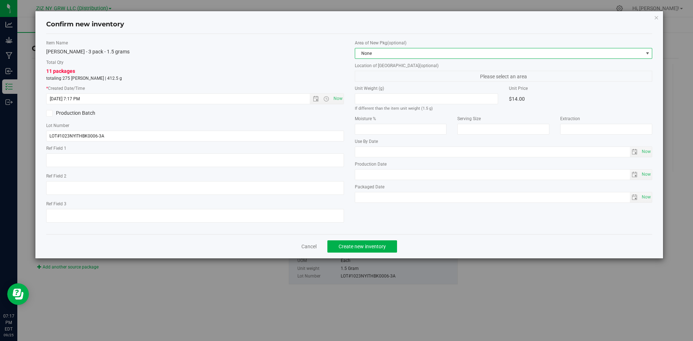
click at [383, 56] on span "None" at bounding box center [499, 53] width 288 height 10
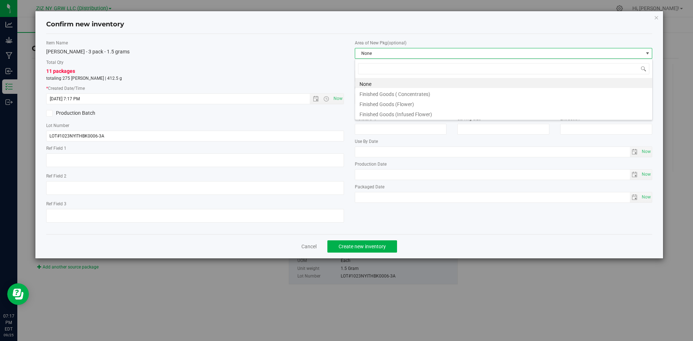
click at [383, 85] on li "None" at bounding box center [503, 83] width 297 height 10
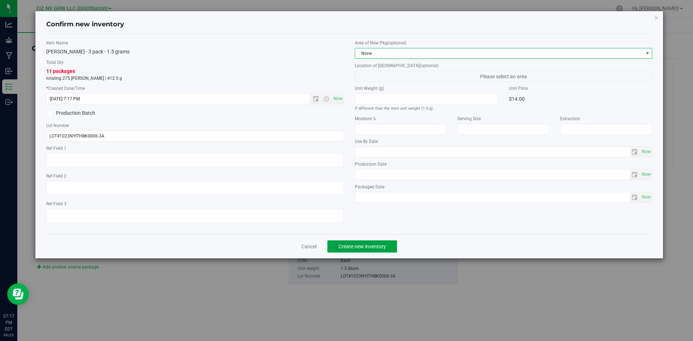
click at [375, 247] on span "Create new inventory" at bounding box center [361, 246] width 47 height 6
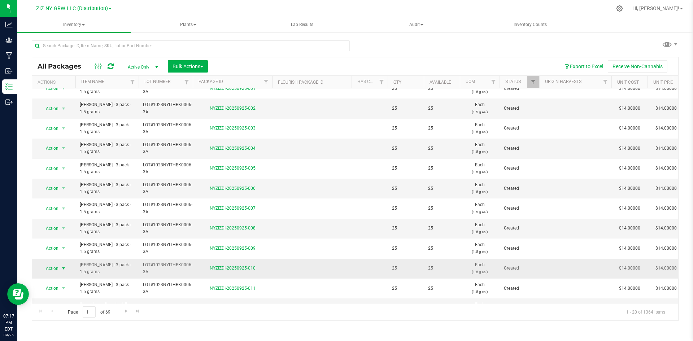
scroll to position [82, 0]
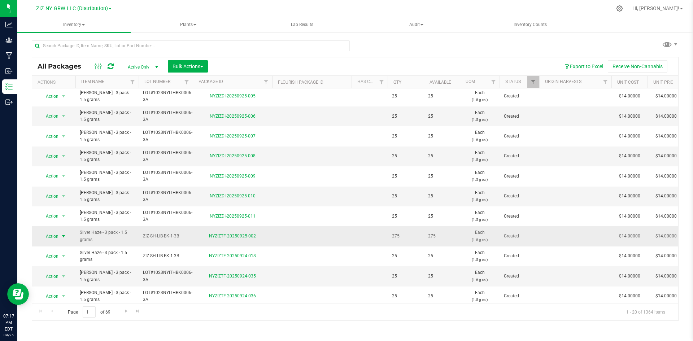
click at [63, 237] on span "select" at bounding box center [64, 236] width 6 height 6
click at [66, 193] on li "Print package label" at bounding box center [62, 196] width 45 height 20
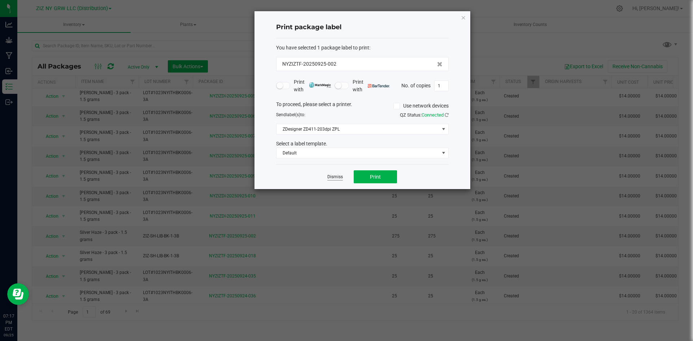
click at [332, 178] on link "Dismiss" at bounding box center [335, 177] width 16 height 6
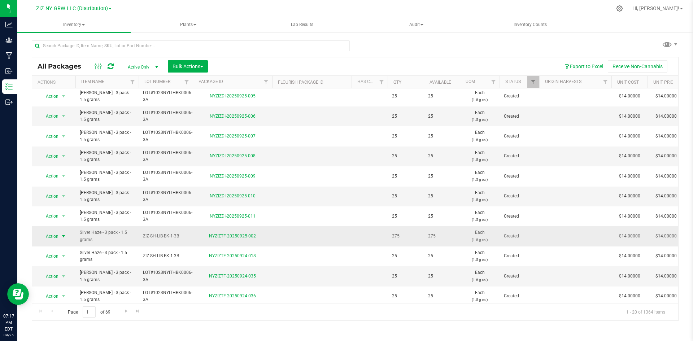
click at [51, 235] on span "Action" at bounding box center [48, 236] width 19 height 10
click at [58, 127] on li "Create package" at bounding box center [62, 127] width 45 height 11
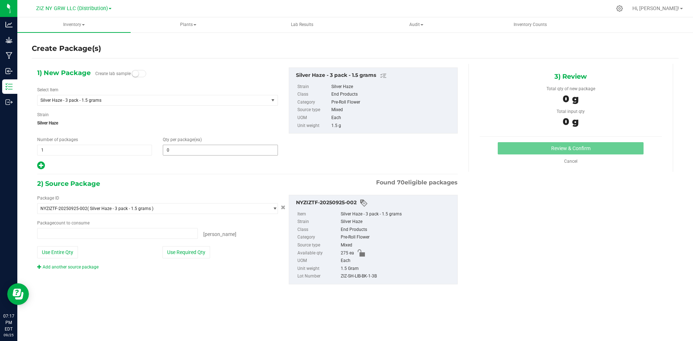
type input "0 ea"
click at [127, 150] on span "1 1" at bounding box center [94, 150] width 115 height 11
type input "11"
click at [188, 152] on input "0" at bounding box center [220, 150] width 114 height 10
type input "11"
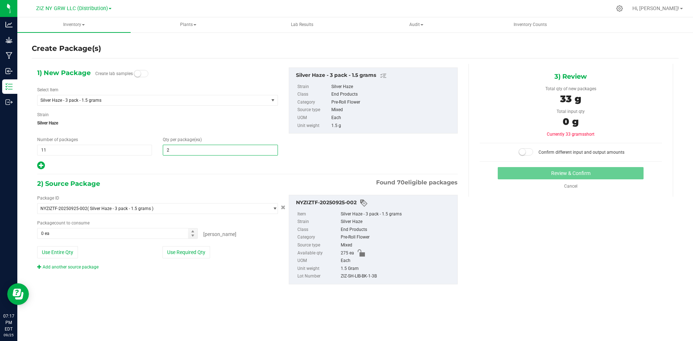
type input "25"
drag, startPoint x: 169, startPoint y: 255, endPoint x: 357, endPoint y: 210, distance: 193.6
click at [170, 254] on button "Use Required Qty" at bounding box center [186, 252] width 48 height 12
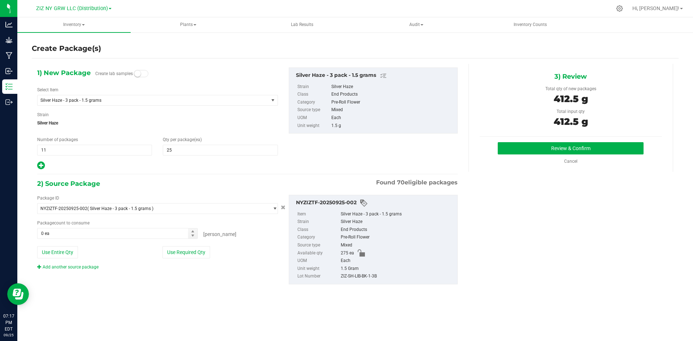
type input "275 ea"
click at [502, 150] on button "Review & Confirm" at bounding box center [570, 148] width 146 height 12
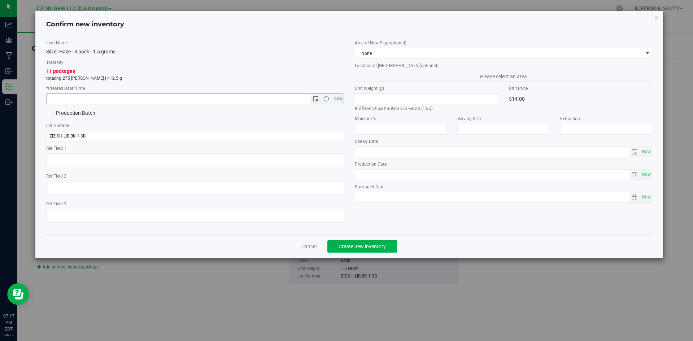
click at [338, 101] on span "Now" at bounding box center [337, 98] width 12 height 10
type input "[DATE] 7:18 PM"
click at [418, 49] on span "None" at bounding box center [499, 53] width 288 height 10
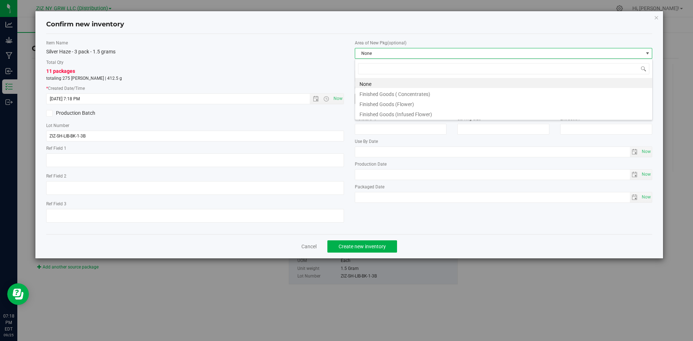
click at [397, 80] on li "None" at bounding box center [503, 83] width 297 height 10
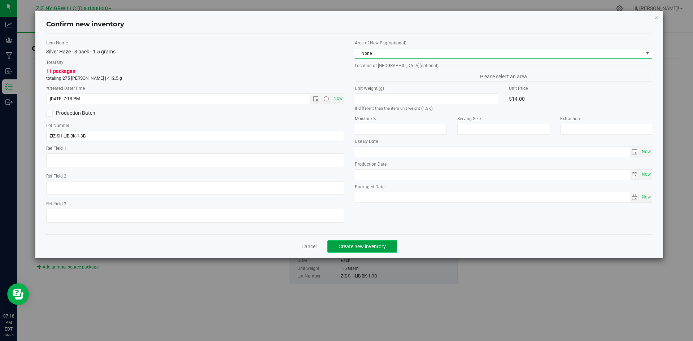
click at [373, 249] on button "Create new inventory" at bounding box center [362, 246] width 70 height 12
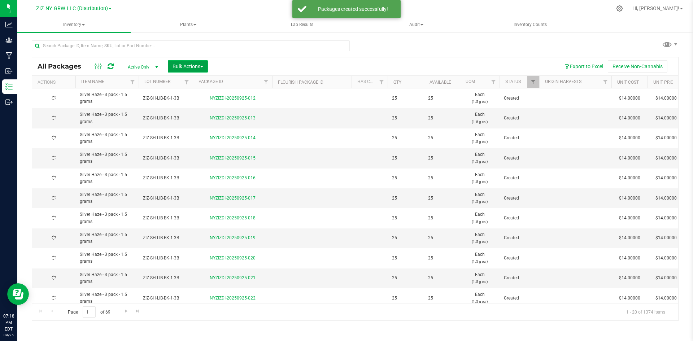
click at [203, 67] on span "button" at bounding box center [201, 66] width 3 height 1
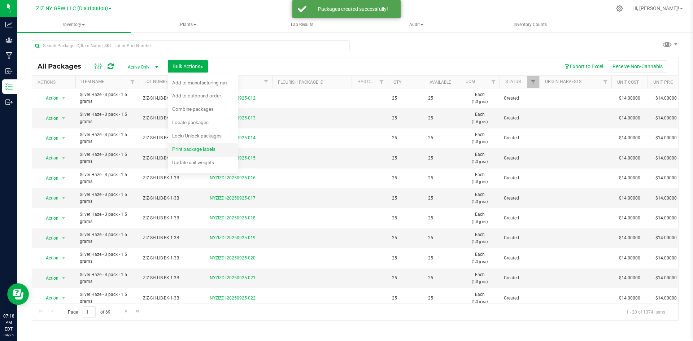
click at [193, 151] on span "Print package labels" at bounding box center [193, 149] width 43 height 6
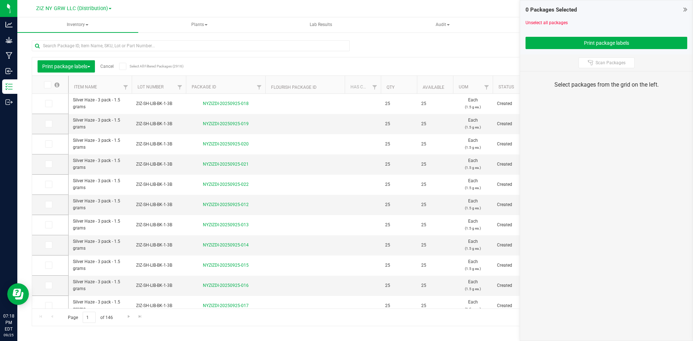
click at [49, 85] on icon at bounding box center [47, 85] width 5 height 0
click at [0, 0] on input "checkbox" at bounding box center [0, 0] width 0 height 0
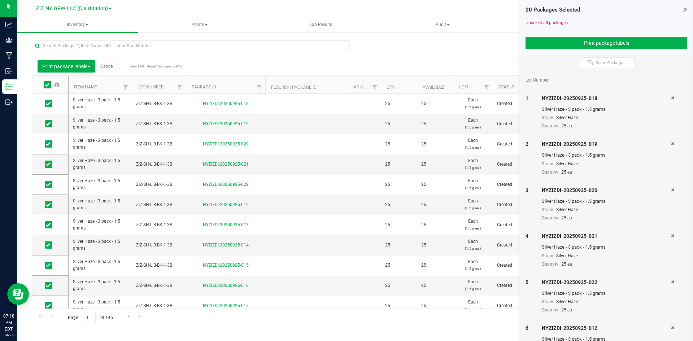
scroll to position [189, 0]
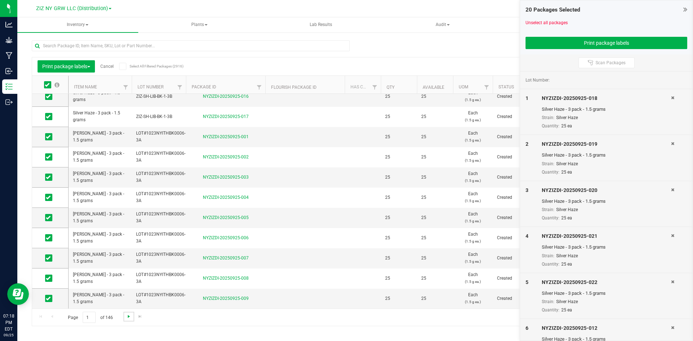
click at [127, 315] on span "Go to the next page" at bounding box center [129, 316] width 6 height 6
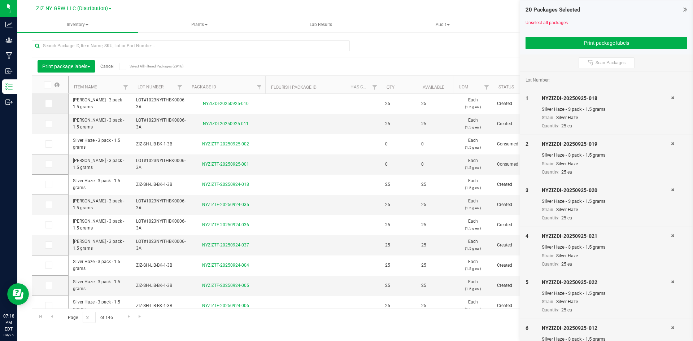
click at [47, 100] on span at bounding box center [48, 103] width 7 height 7
click at [0, 0] on input "checkbox" at bounding box center [0, 0] width 0 height 0
click at [51, 121] on span at bounding box center [48, 123] width 7 height 7
click at [0, 0] on input "checkbox" at bounding box center [0, 0] width 0 height 0
click at [601, 44] on button "Print package labels" at bounding box center [606, 43] width 162 height 12
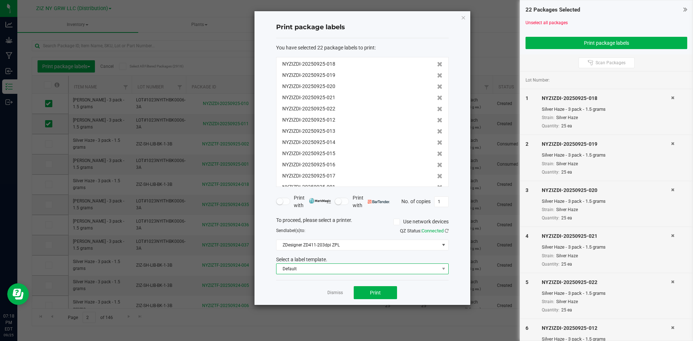
drag, startPoint x: 327, startPoint y: 268, endPoint x: 328, endPoint y: 263, distance: 4.7
click at [326, 268] on span "Default" at bounding box center [357, 269] width 163 height 10
click at [311, 296] on li "Package ID Label" at bounding box center [362, 294] width 172 height 12
click at [386, 290] on button "Print" at bounding box center [374, 292] width 43 height 13
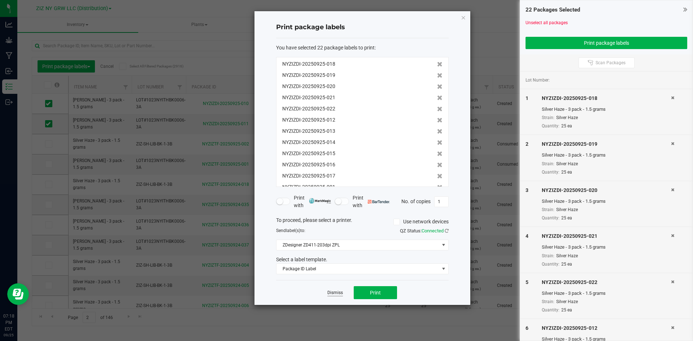
click at [335, 292] on link "Dismiss" at bounding box center [335, 293] width 16 height 6
